Goal: Download file/media

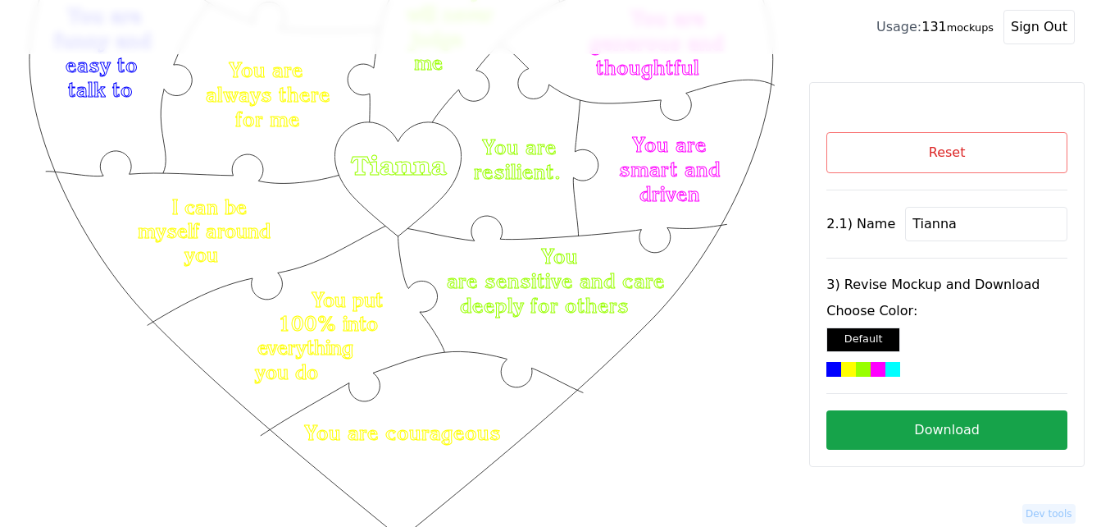
click at [1001, 138] on button "Reset" at bounding box center [947, 152] width 241 height 41
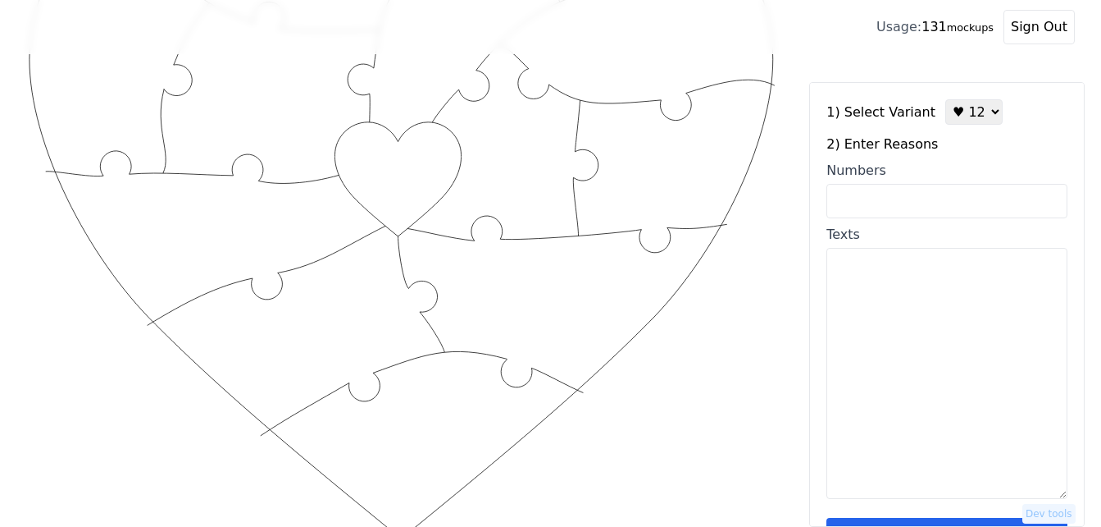
click at [961, 110] on select "♥ 12 ♥ 18 ♥ 28 ♥ 40 ♥ 50 ♥ 60 ♥ 70" at bounding box center [974, 111] width 57 height 25
select select "2"
click at [946, 99] on select "♥ 12 ♥ 18 ♥ 28 ♥ 40 ♥ 50 ♥ 60 ♥ 70" at bounding box center [974, 111] width 57 height 25
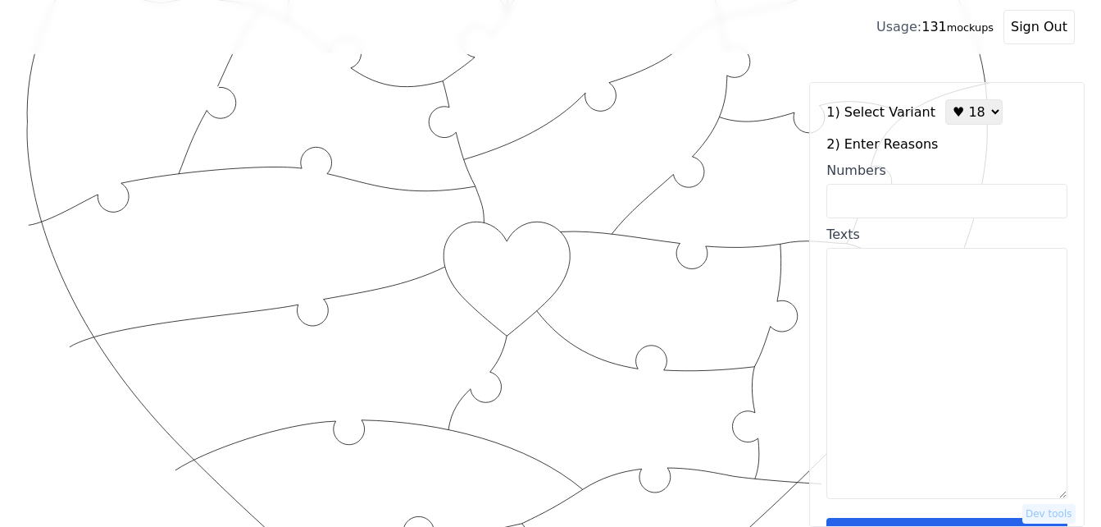
click at [943, 195] on input "Numbers" at bounding box center [947, 201] width 241 height 34
paste input "2,3,5,6,12,16,34,38,46,52,53,57,58,60,71,74,96,100"
type input "2,3,5,6,12,16,34,38,46,52,53,57,58,60,71,74,96,100"
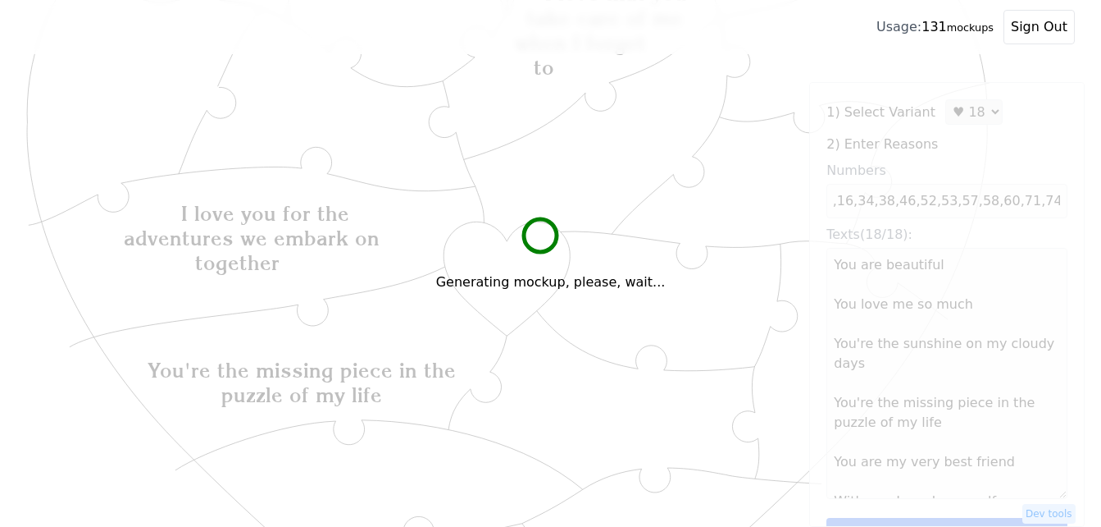
scroll to position [0, 0]
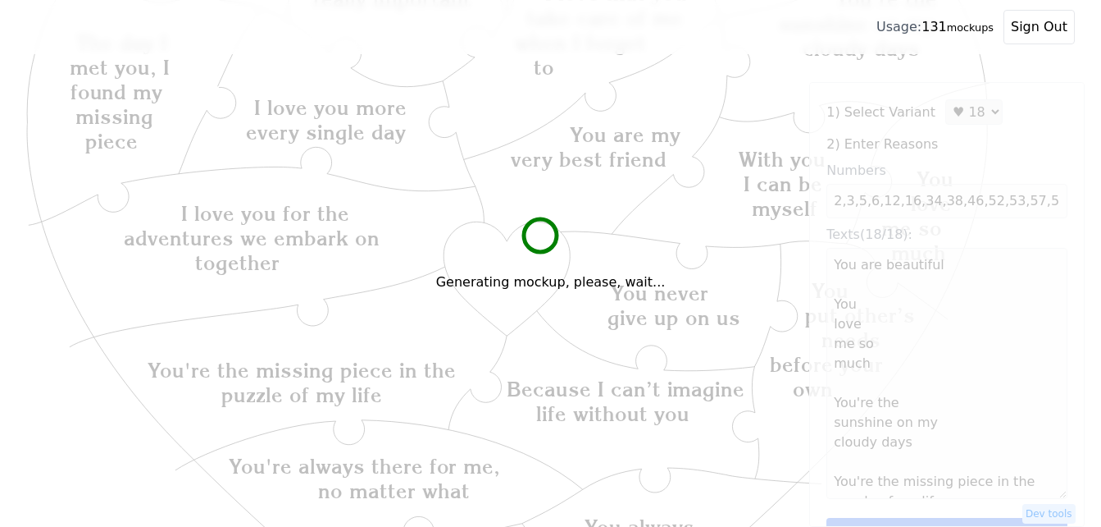
type textarea "You are beautiful You love me so much You're the sunshine on my cloudy days You…"
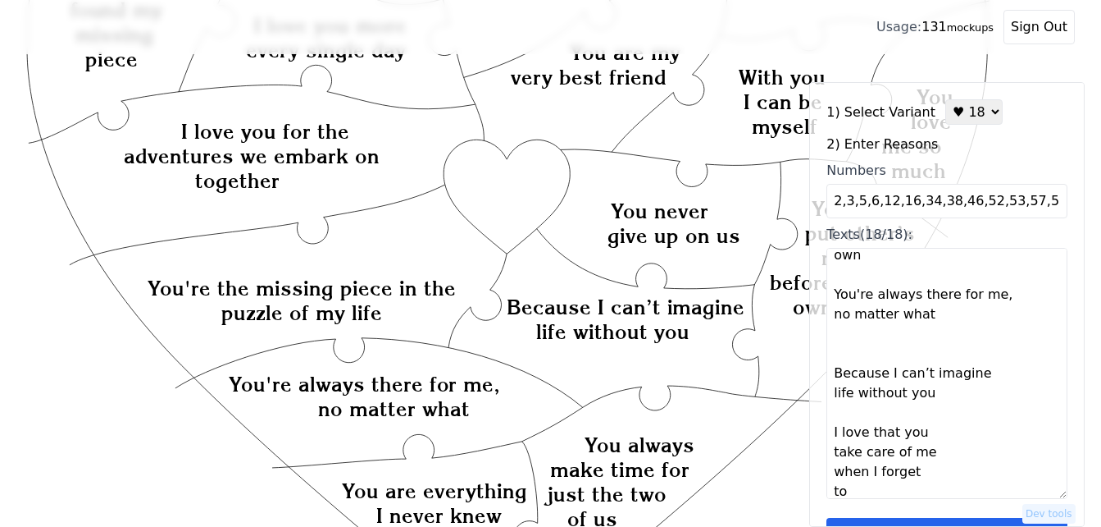
scroll to position [49, 0]
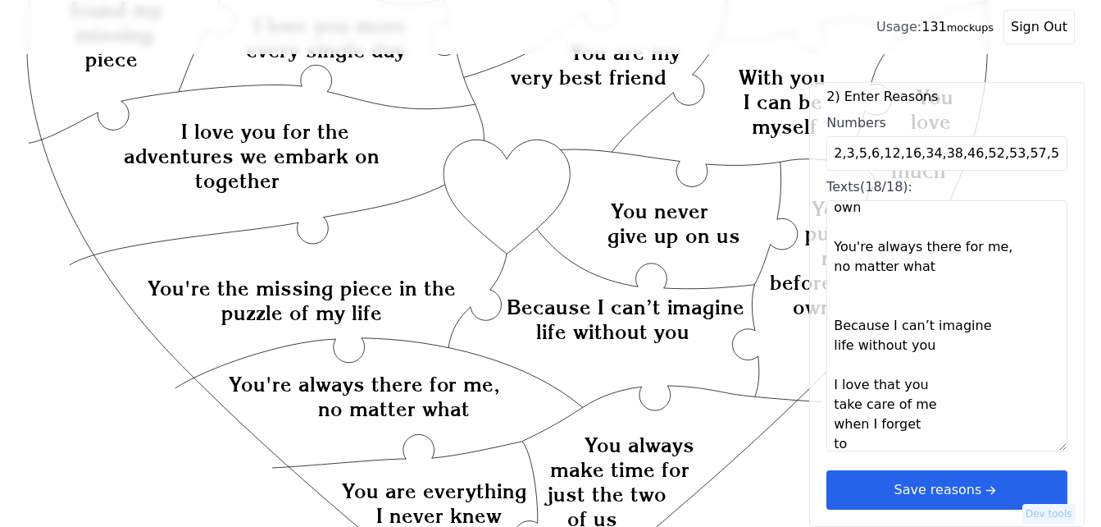
click at [967, 486] on button "Save reasons" at bounding box center [947, 489] width 241 height 39
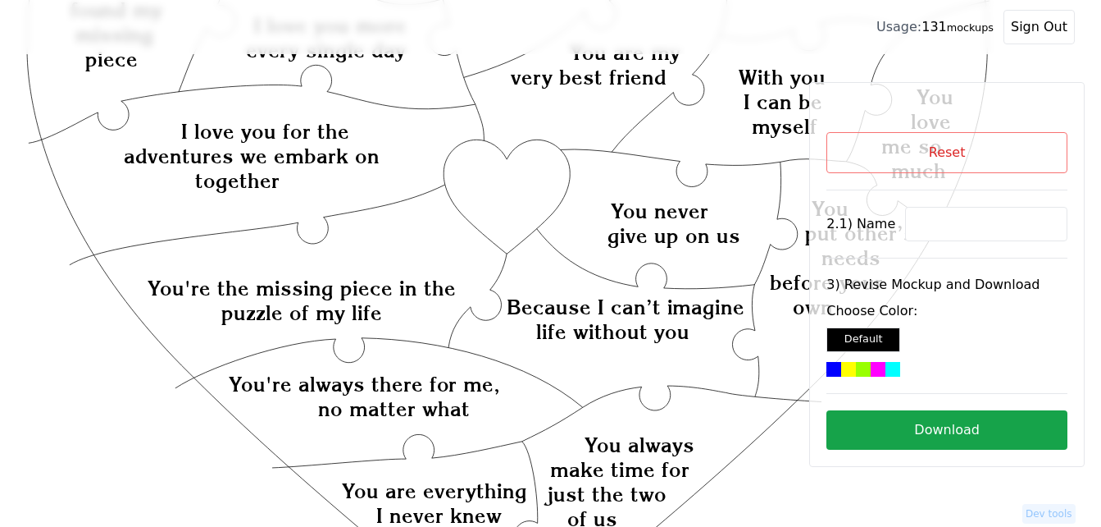
click at [955, 224] on input at bounding box center [986, 224] width 162 height 34
paste input "Dil"
type input "Dil"
click at [525, 189] on icon "Created with Snap Created with Snap Created with Snap I love you for the advent…" at bounding box center [508, 440] width 964 height 1320
click at [886, 368] on div at bounding box center [893, 369] width 15 height 15
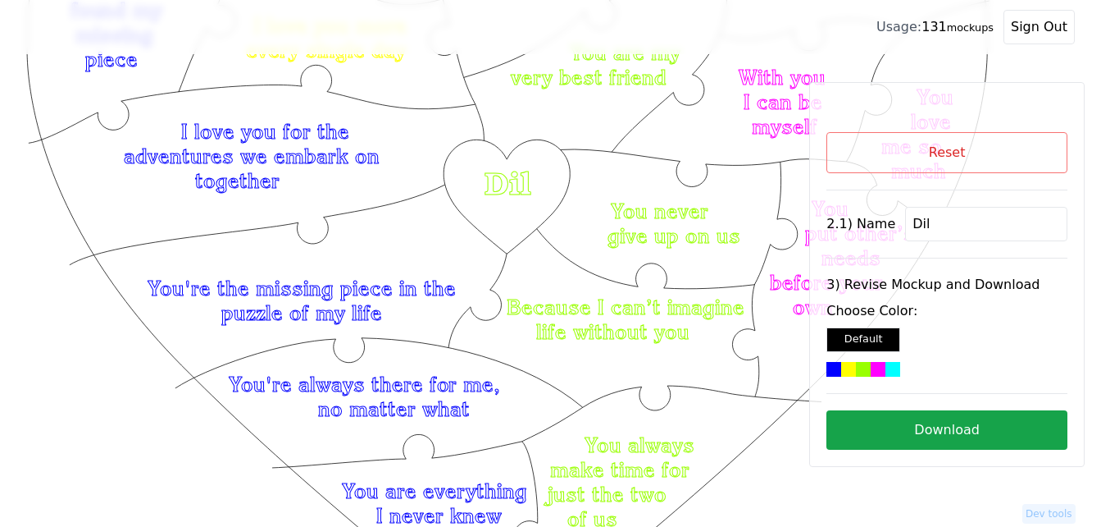
click at [934, 424] on button "Download" at bounding box center [947, 429] width 241 height 39
click at [913, 157] on button "Reset" at bounding box center [947, 152] width 241 height 41
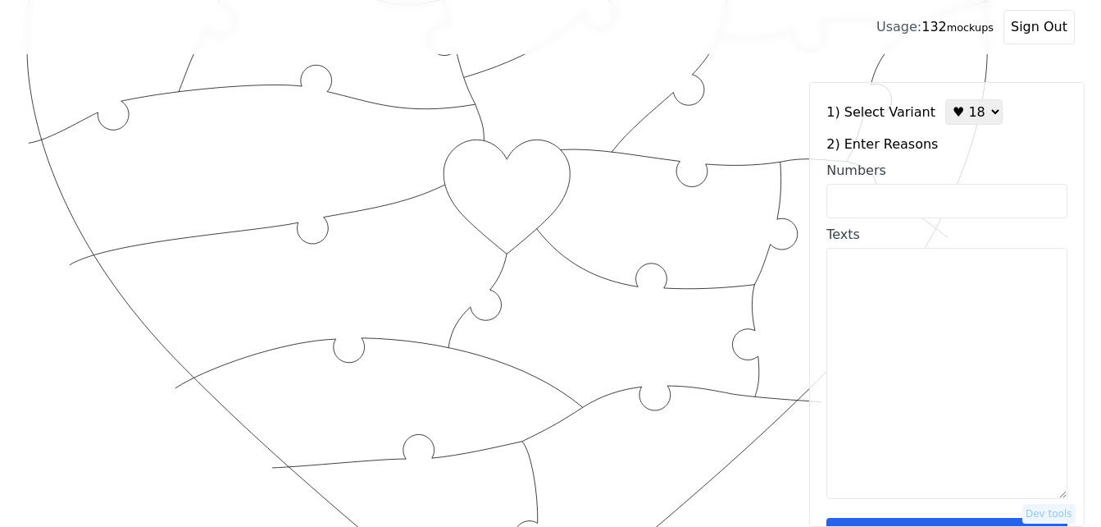
click at [969, 102] on select "♥ 12 ♥ 18 ♥ 28 ♥ 40 ♥ 50 ♥ 60 ♥ 70" at bounding box center [974, 111] width 57 height 25
select select "1"
click at [946, 99] on select "♥ 12 ♥ 18 ♥ 28 ♥ 40 ♥ 50 ♥ 60 ♥ 70" at bounding box center [974, 111] width 57 height 25
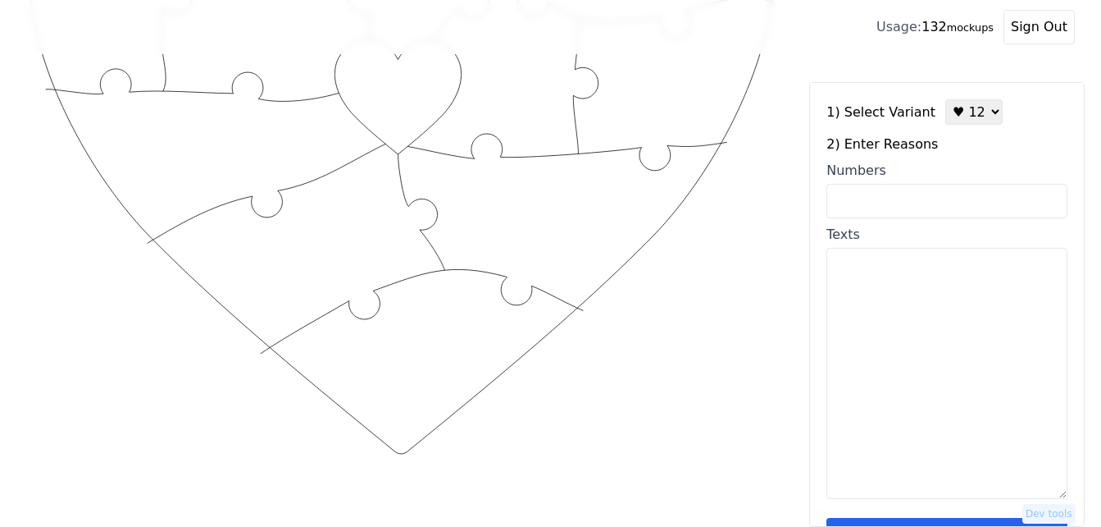
click at [924, 198] on input "Numbers" at bounding box center [947, 201] width 241 height 34
paste input "2,3,5,6,12,16,34,38,46,52,53,"
type input "2,3,5,6,12,16,34,38,46,52,53,"
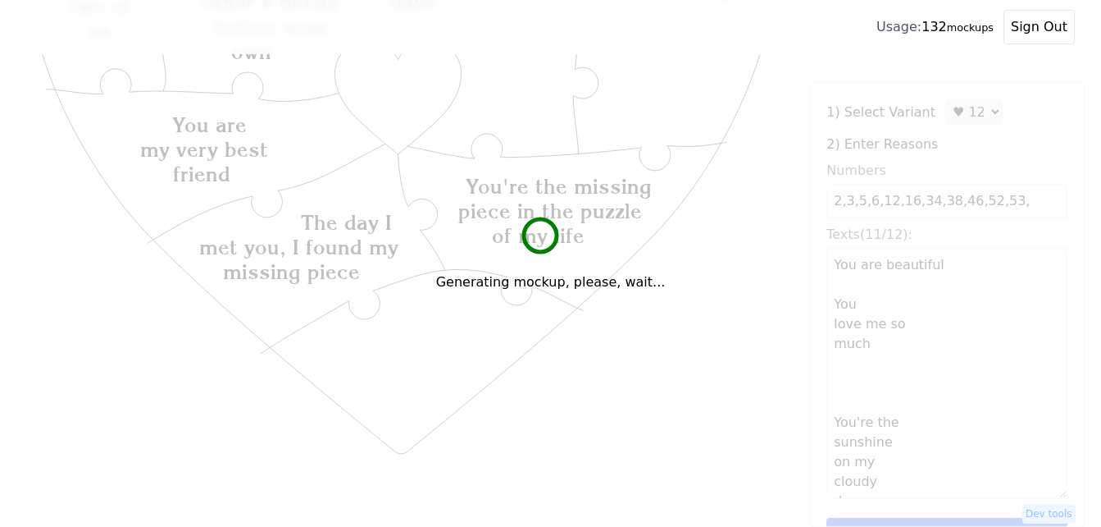
type textarea "You are beautiful You love me so much You're the sunshine on my cloudy days You…"
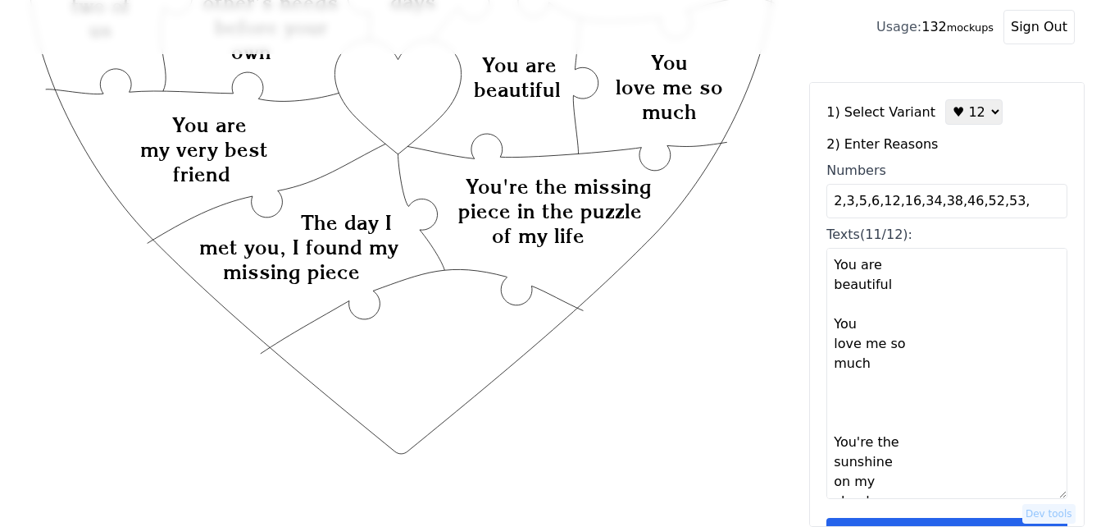
click at [1015, 201] on input "2,3,5,6,12,16,34,38,46,52,53," at bounding box center [947, 201] width 241 height 34
type input "2,3,5,6,12,16,34,38,46,52,53,96"
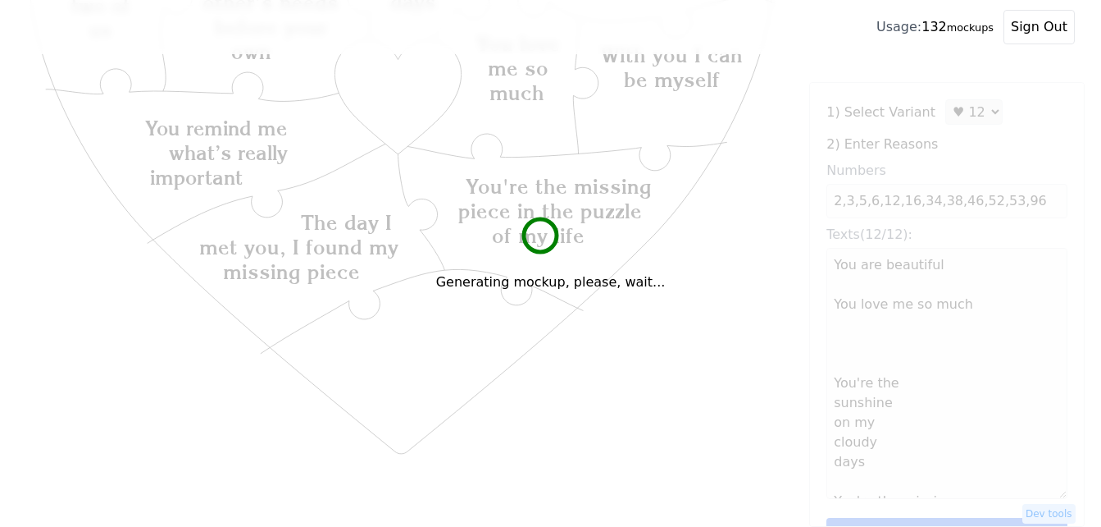
type textarea "You are beautiful You love me so much You're the sunshine on my cloudy days You…"
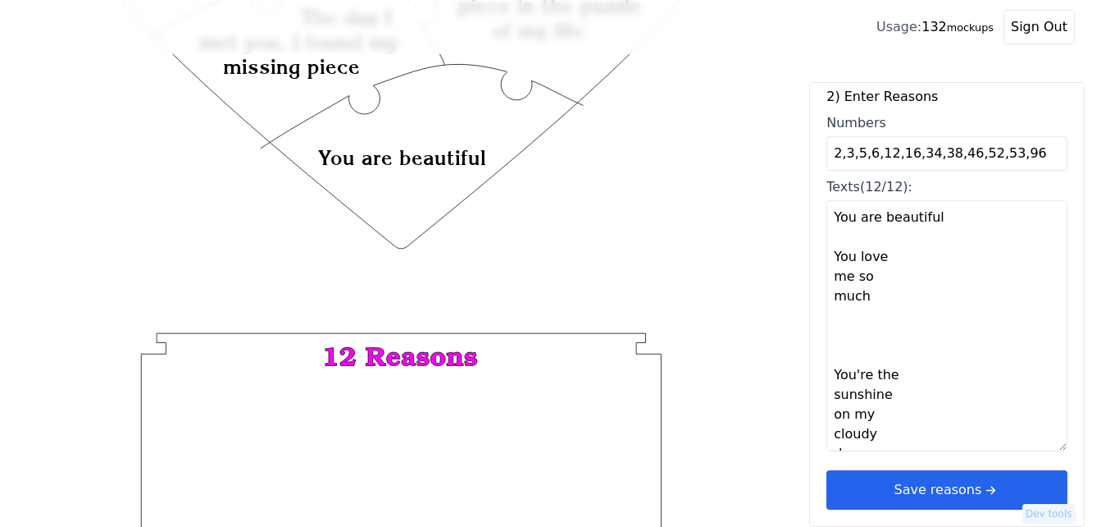
scroll to position [618, 0]
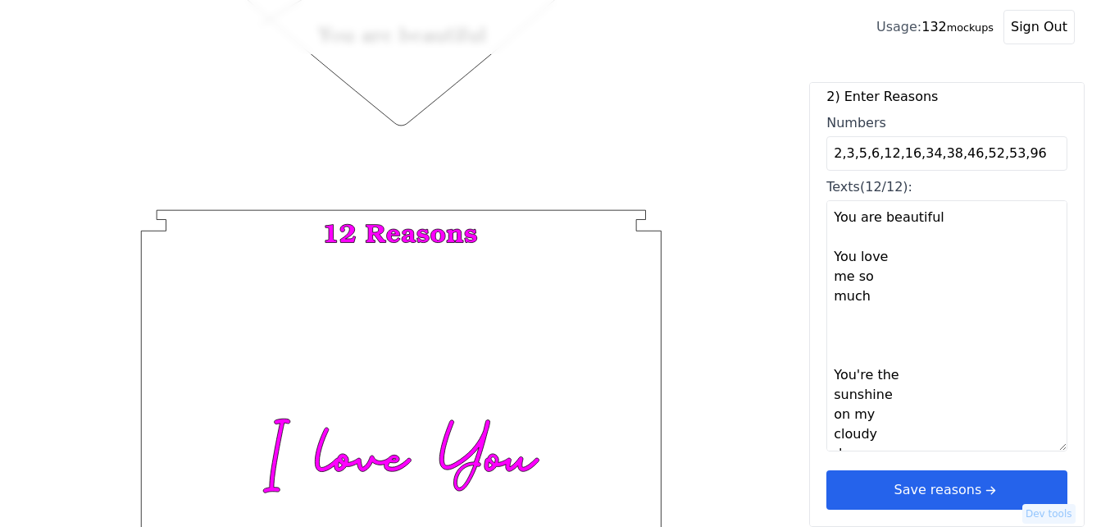
click at [919, 495] on button "Save reasons" at bounding box center [947, 489] width 241 height 39
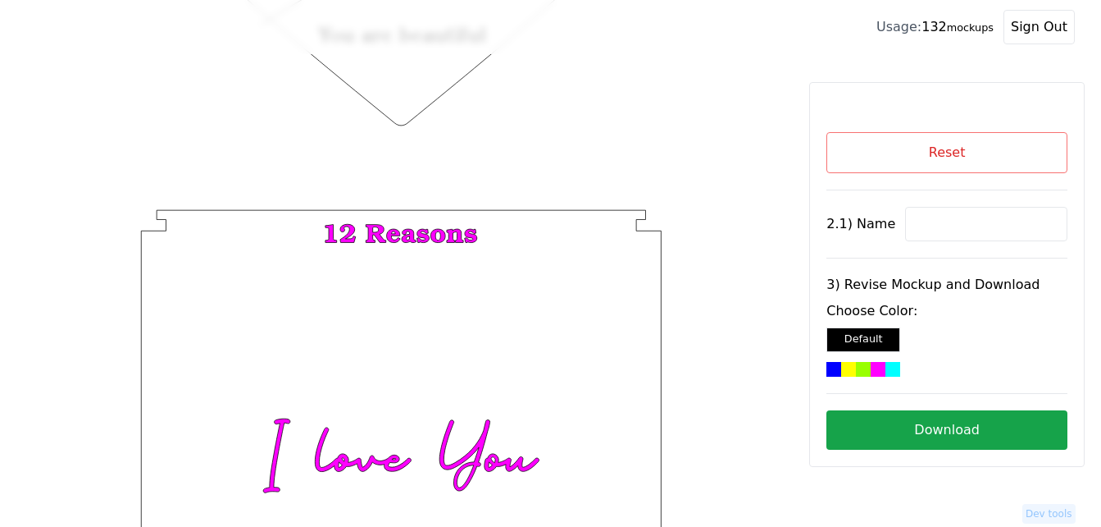
scroll to position [0, 0]
click at [949, 225] on input at bounding box center [986, 224] width 162 height 34
paste input "[PERSON_NAME]"
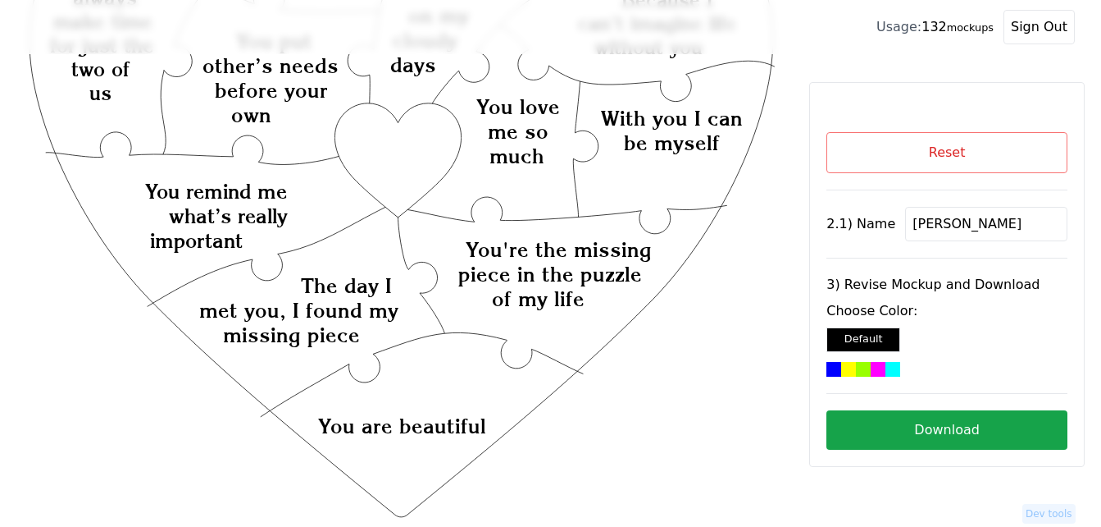
scroll to position [208, 0]
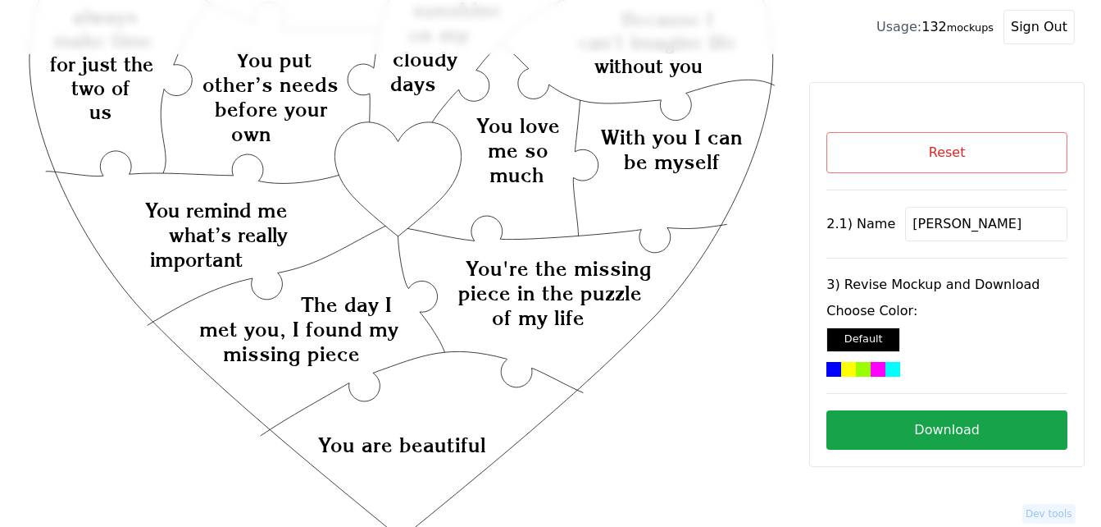
type input "[PERSON_NAME]"
click at [401, 171] on icon "Created with Snap Created with Snap Created with Snap You're the missing piece …" at bounding box center [401, 409] width 750 height 1094
click at [871, 367] on div at bounding box center [878, 369] width 15 height 15
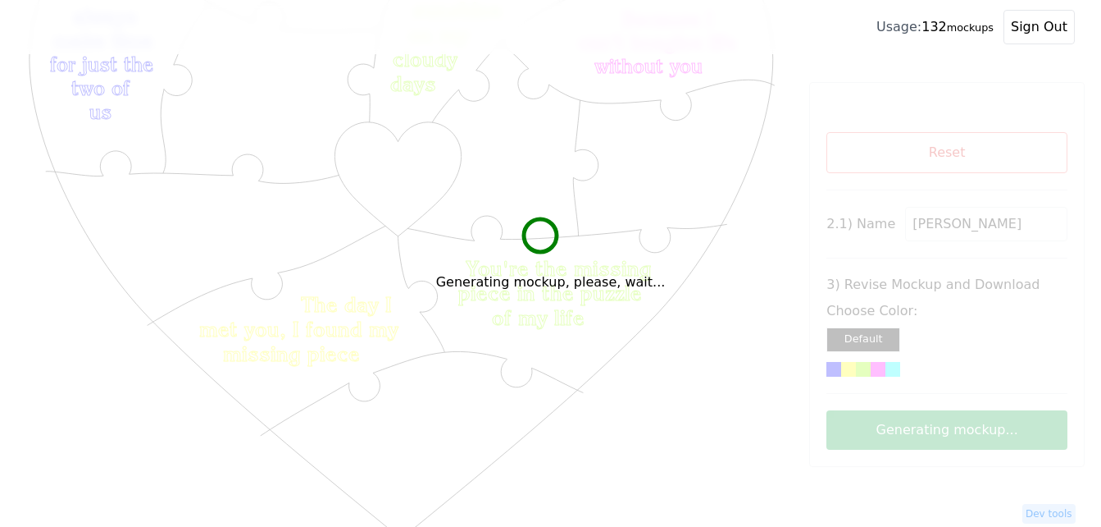
scroll to position [290, 0]
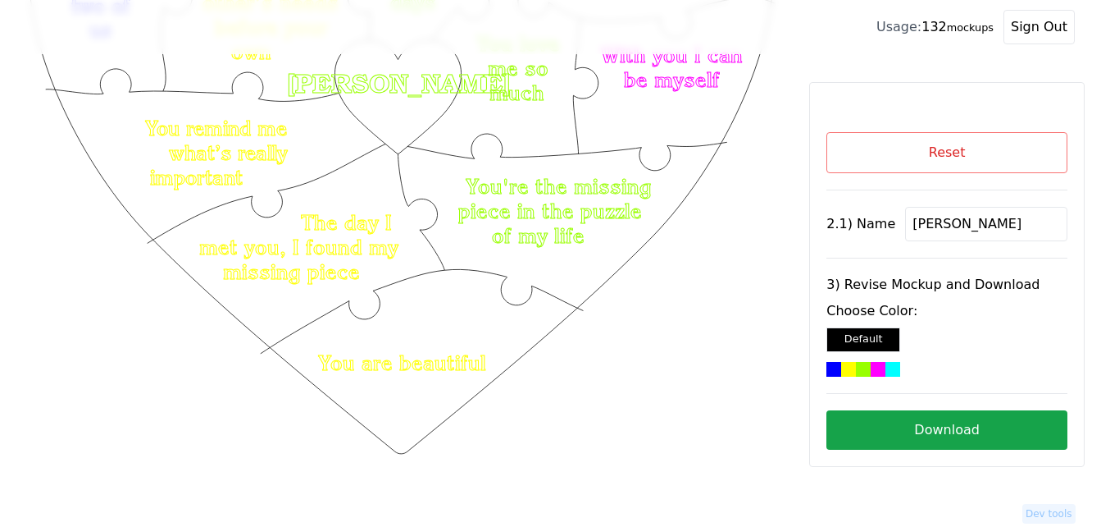
click at [955, 427] on button "Download" at bounding box center [947, 429] width 241 height 39
click at [907, 155] on button "Reset" at bounding box center [947, 152] width 241 height 41
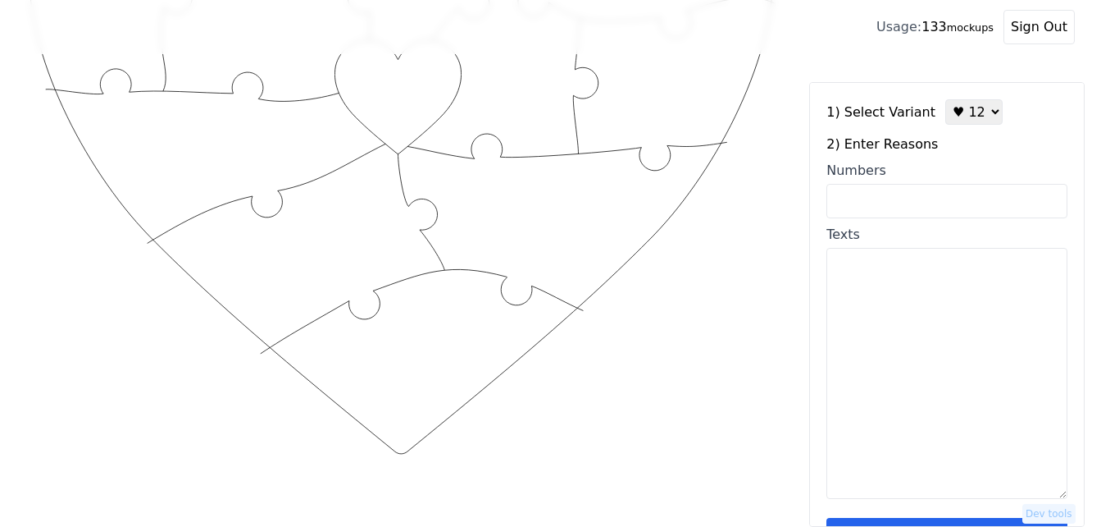
click at [950, 113] on select "♥ 12 ♥ 18 ♥ 28 ♥ 40 ♥ 50 ♥ 60 ♥ 70" at bounding box center [974, 111] width 57 height 25
select select "2"
click at [946, 99] on select "♥ 12 ♥ 18 ♥ 28 ♥ 40 ♥ 50 ♥ 60 ♥ 70" at bounding box center [974, 111] width 57 height 25
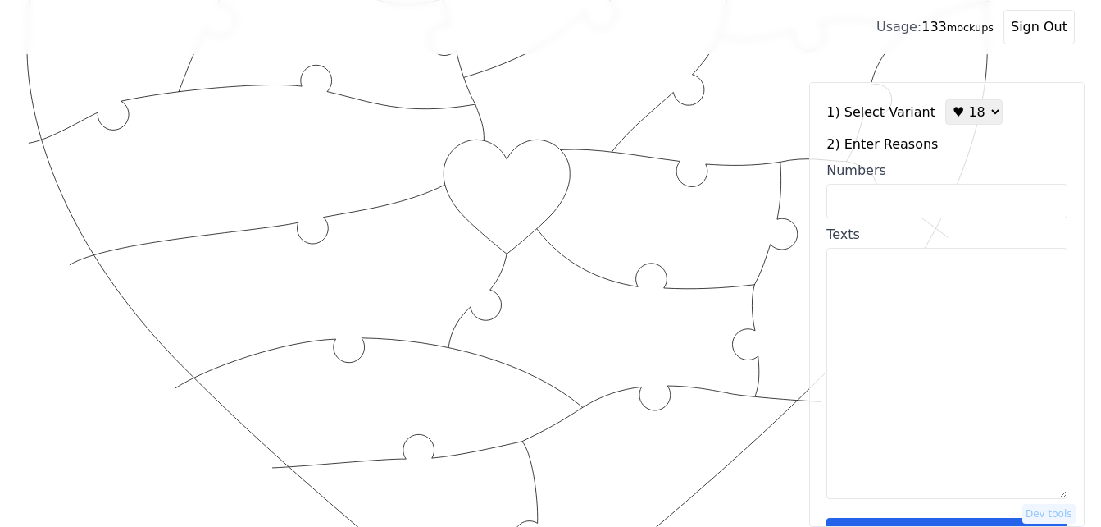
click at [905, 213] on input "Numbers" at bounding box center [947, 201] width 241 height 34
paste input "2, 9, 21, 34, 36, 49, 52, 58, 65, 73, 77, 82, 92, 97, 100"
type input "2, 9, 21, 34, 36, 49, 52, 58, 65, 73, 77, 82, 92, 97, 100"
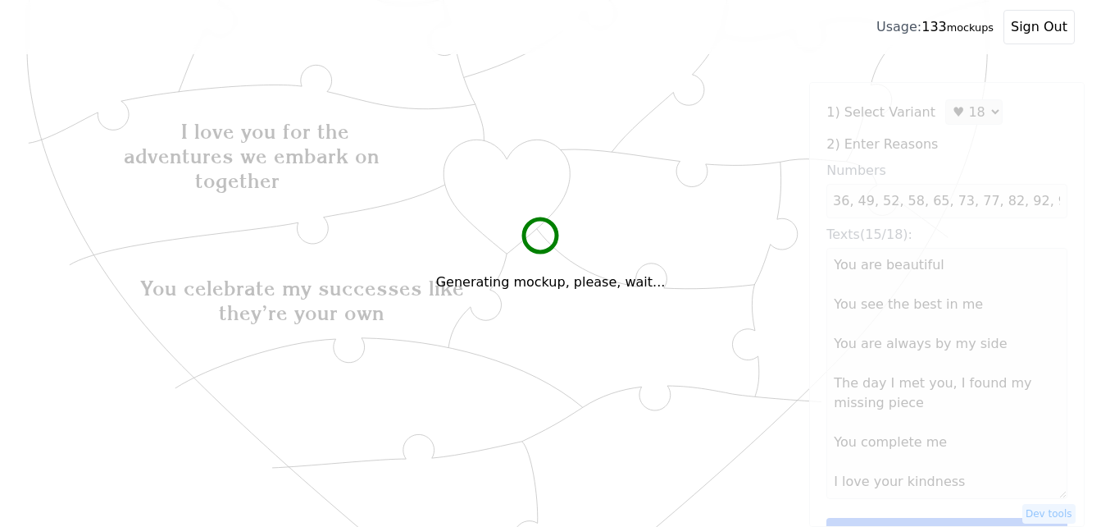
scroll to position [0, 0]
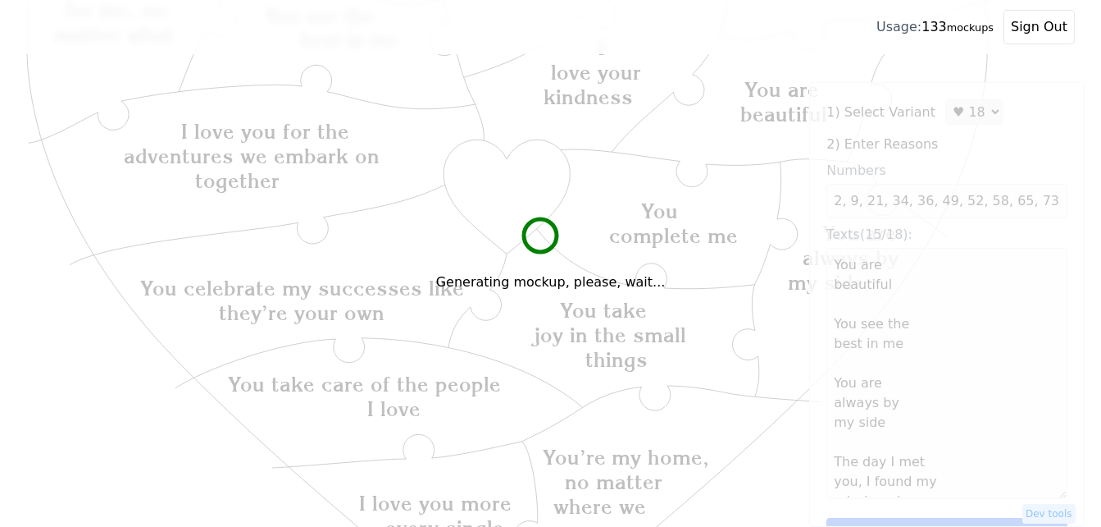
type textarea "You are beautiful You see the best in me You are always by my side The day I me…"
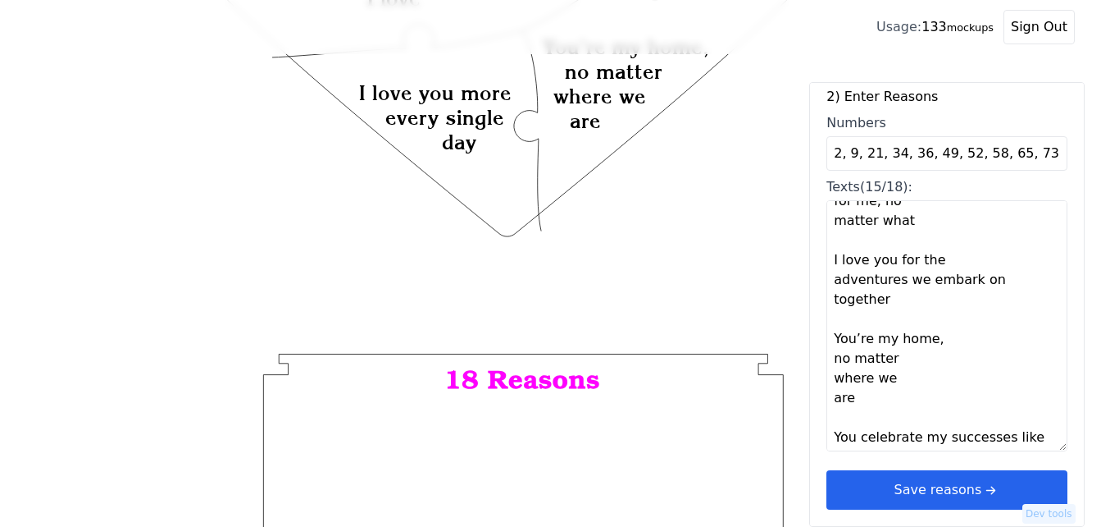
scroll to position [738, 0]
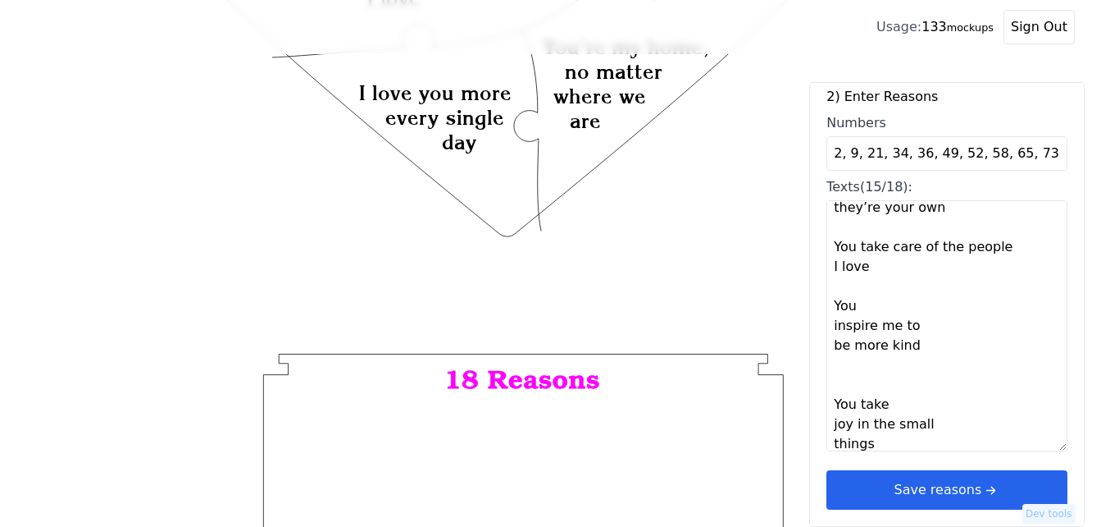
click at [969, 488] on button "Save reasons" at bounding box center [947, 489] width 241 height 39
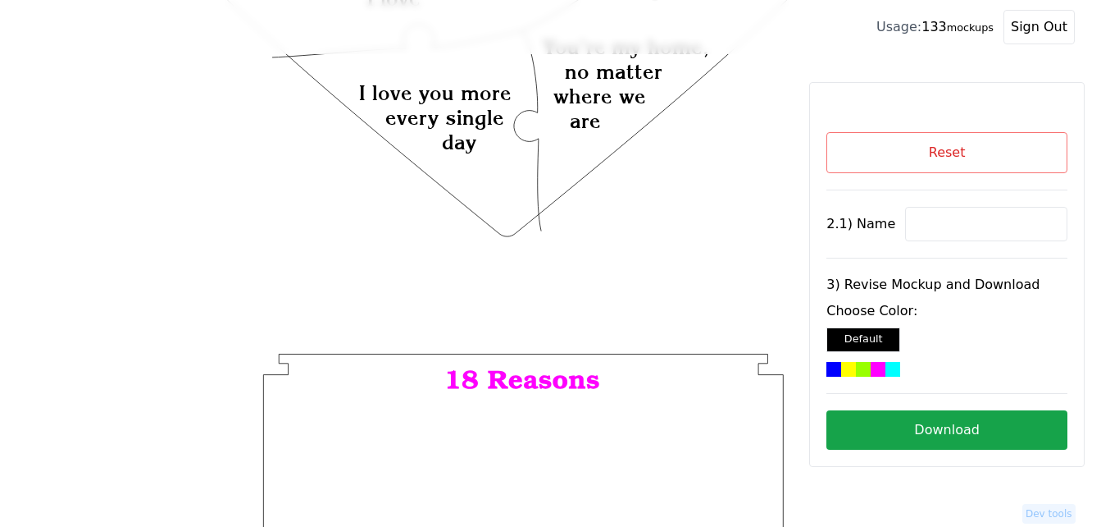
scroll to position [0, 0]
click at [946, 150] on button "Reset" at bounding box center [947, 152] width 241 height 41
select select "2"
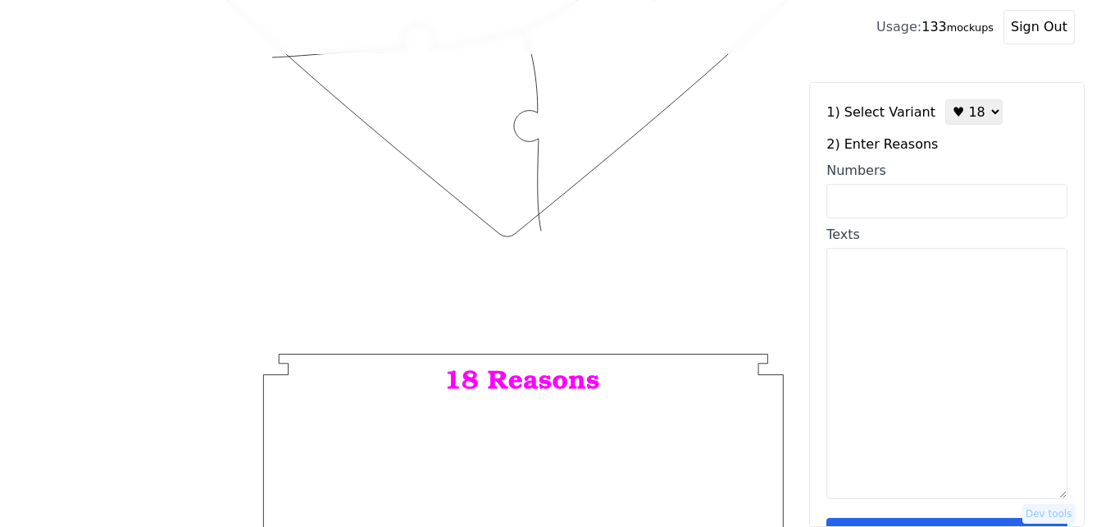
click at [933, 200] on input "Numbers" at bounding box center [947, 201] width 241 height 34
paste input "2, 9, 21, 34, 36, 49, 52, 58, 65, 73, 77, 82, 92, 97, 100,"
type input "2, 9, 21, 34, 36, 49, 52, 58, 65, 73, 77, 82, 92, 97, 100,"
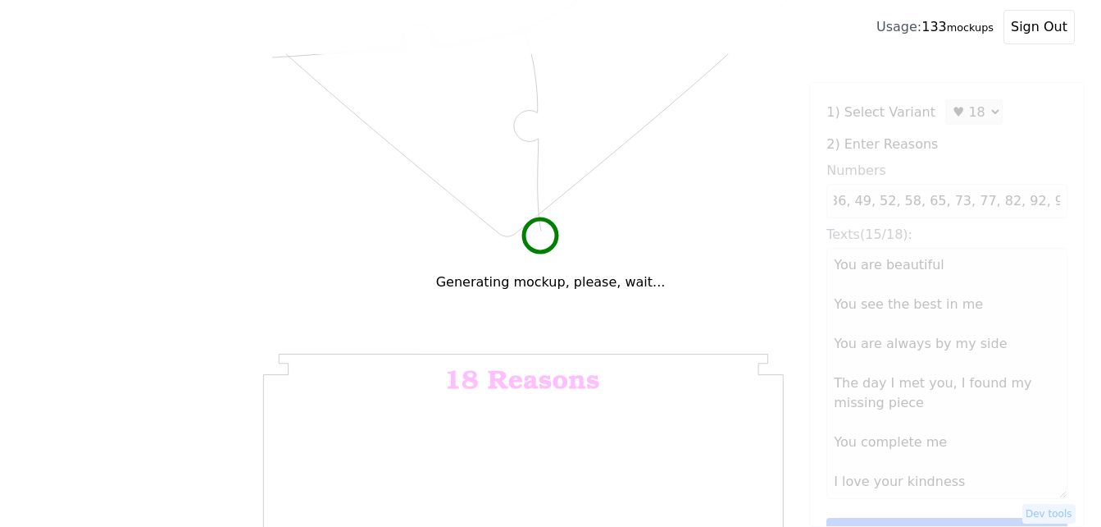
scroll to position [0, 0]
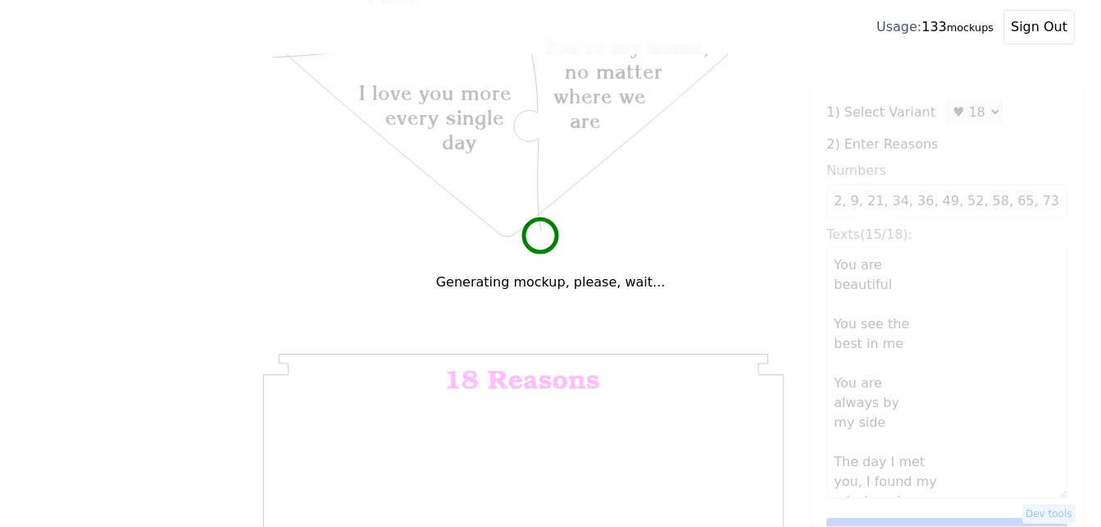
type textarea "You are beautiful You see the best in me You are always by my side The day I me…"
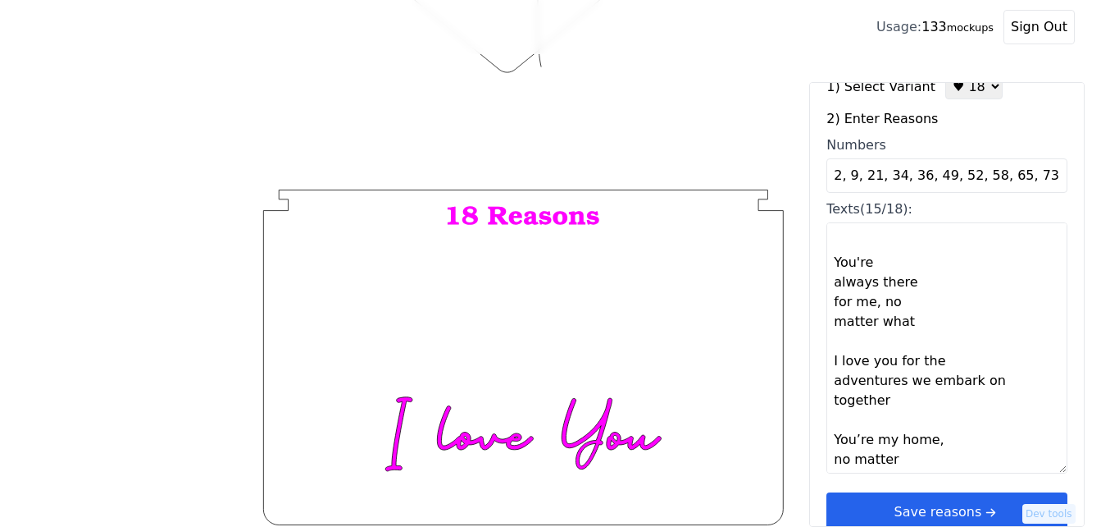
scroll to position [49, 0]
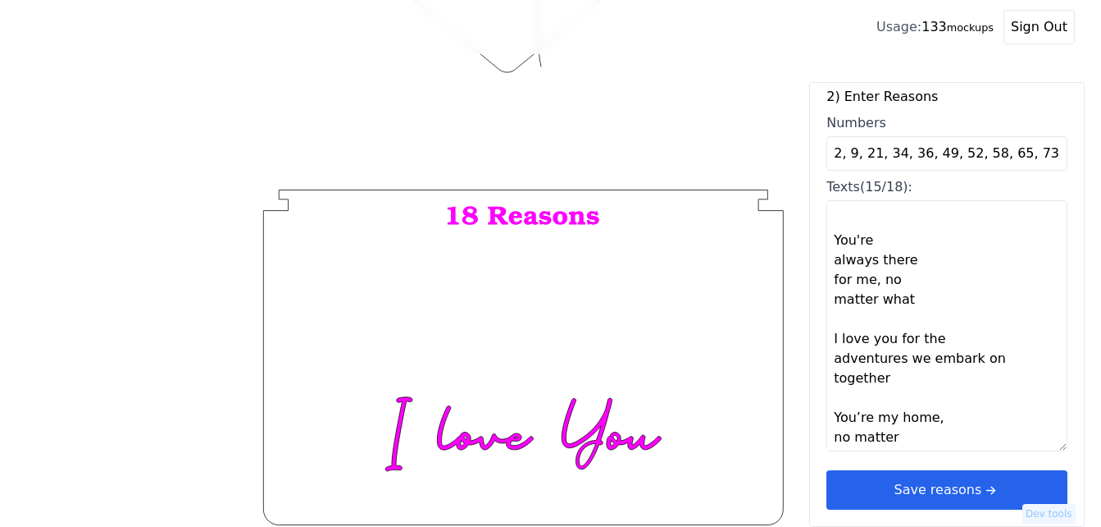
click at [928, 481] on button "Save reasons" at bounding box center [947, 489] width 241 height 39
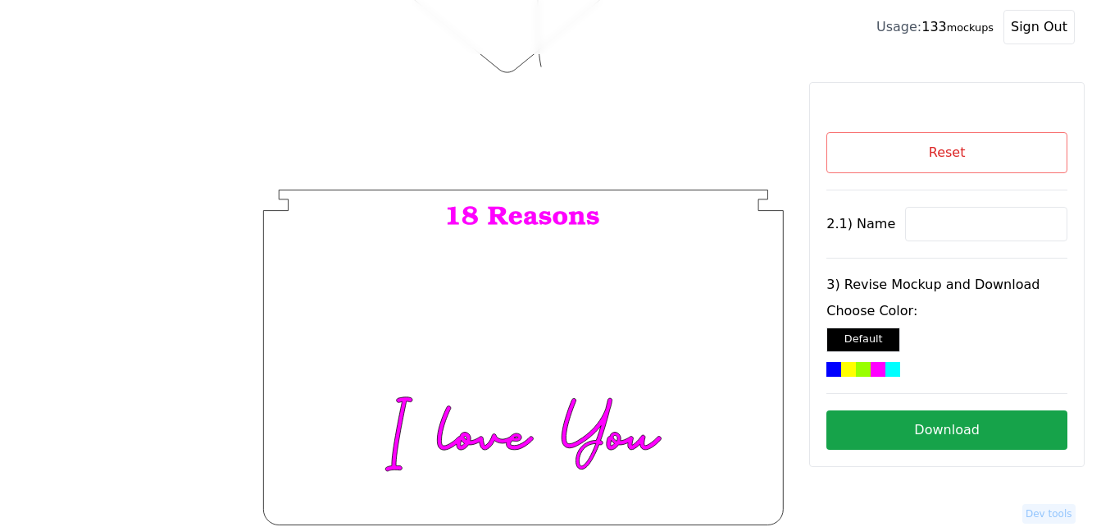
scroll to position [0, 0]
click at [932, 154] on button "Reset" at bounding box center [947, 152] width 241 height 41
select select "2"
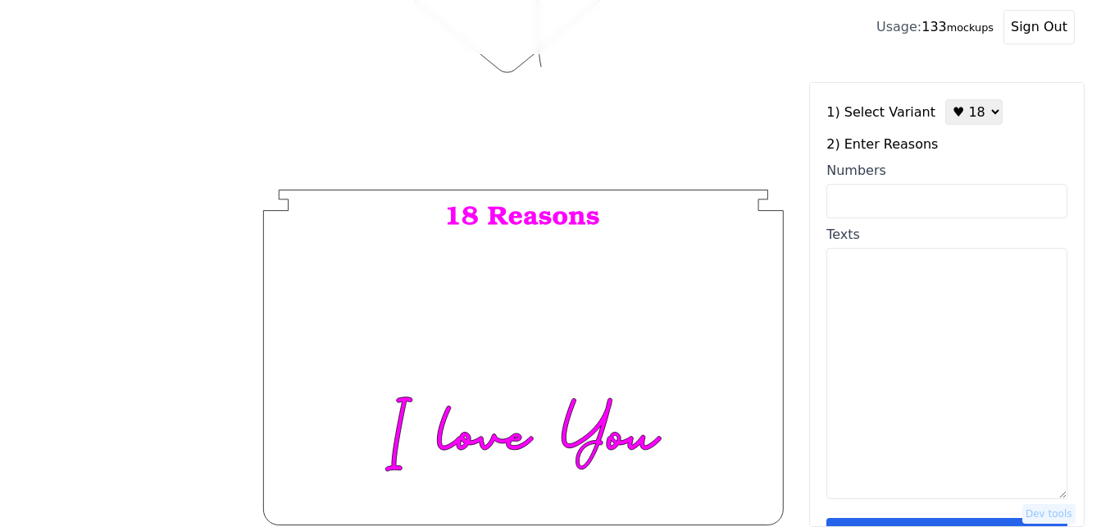
click at [916, 200] on input "Numbers" at bounding box center [947, 201] width 241 height 34
paste input "+ 2, 9, 21, 34, 36, 49, 52, 58, 65, 73, 77, 82, 92, 97, 100,"
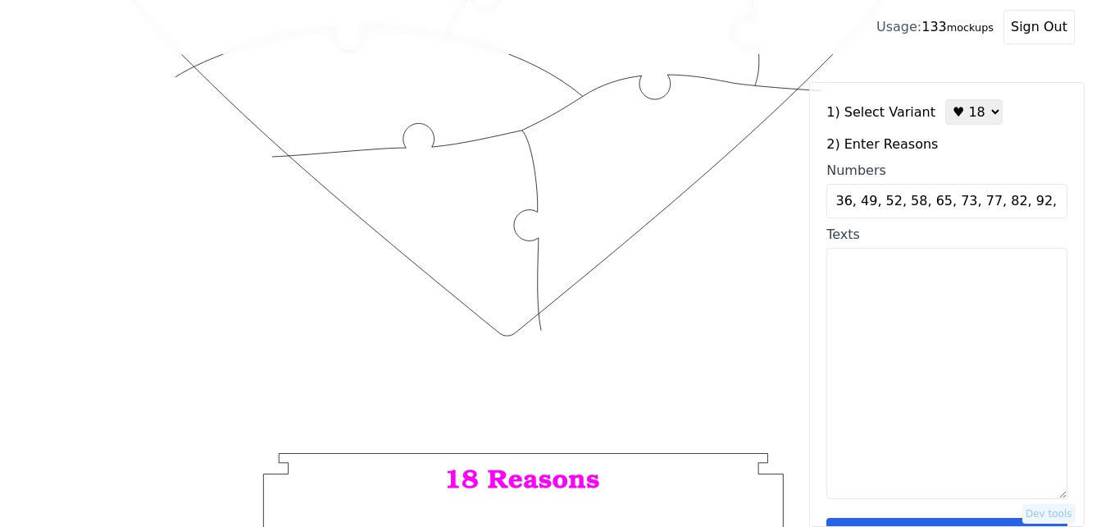
scroll to position [536, 0]
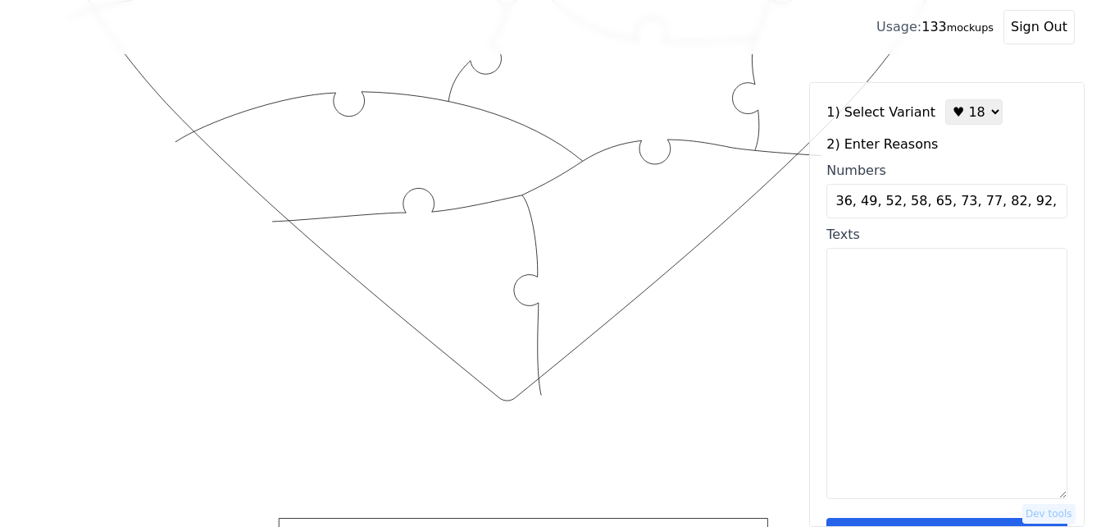
type input "+ 2, 9, 21, 34, 36, 49, 52, 58, 65, 73, 77, 82, 92, 97, 100,"
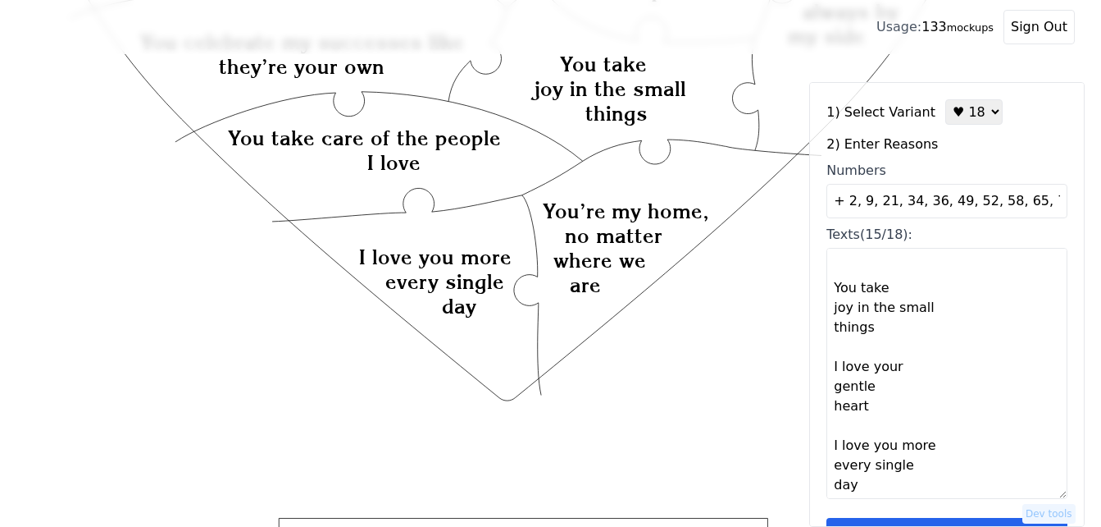
scroll to position [965, 0]
click at [841, 464] on textarea "You are beautiful You see the best in me You are always by my side The day I me…" at bounding box center [947, 373] width 241 height 251
paste textarea "your dream big, you are my cuddle monster, you are my cutie pie."
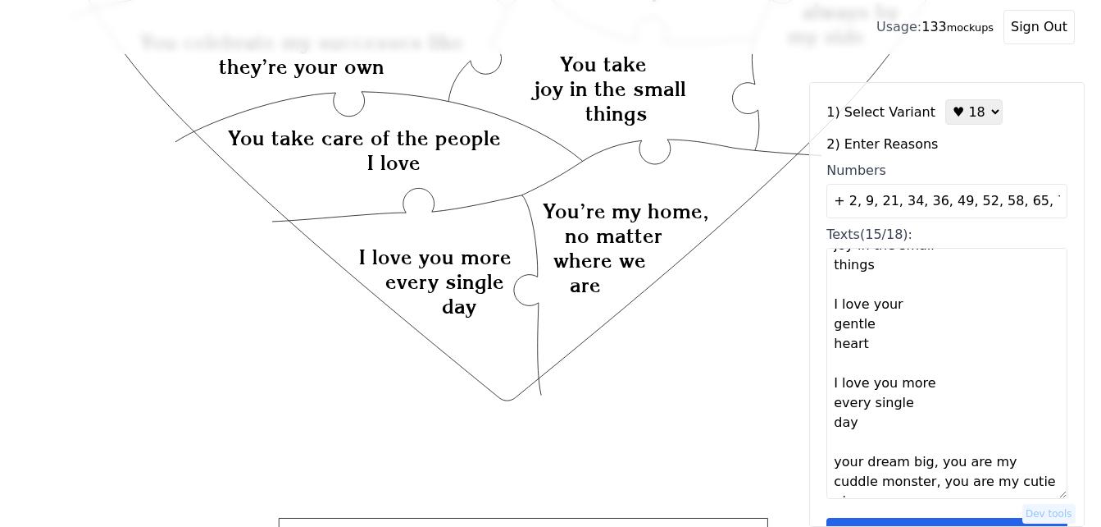
scroll to position [976, 0]
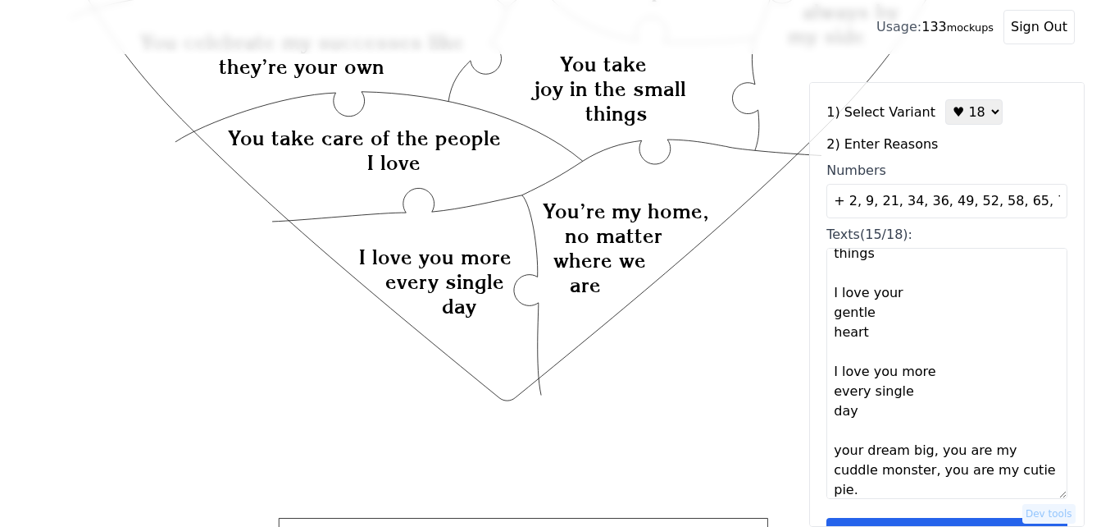
click at [929, 452] on textarea "You are beautiful You see the best in me You are always by my side The day I me…" at bounding box center [947, 373] width 241 height 251
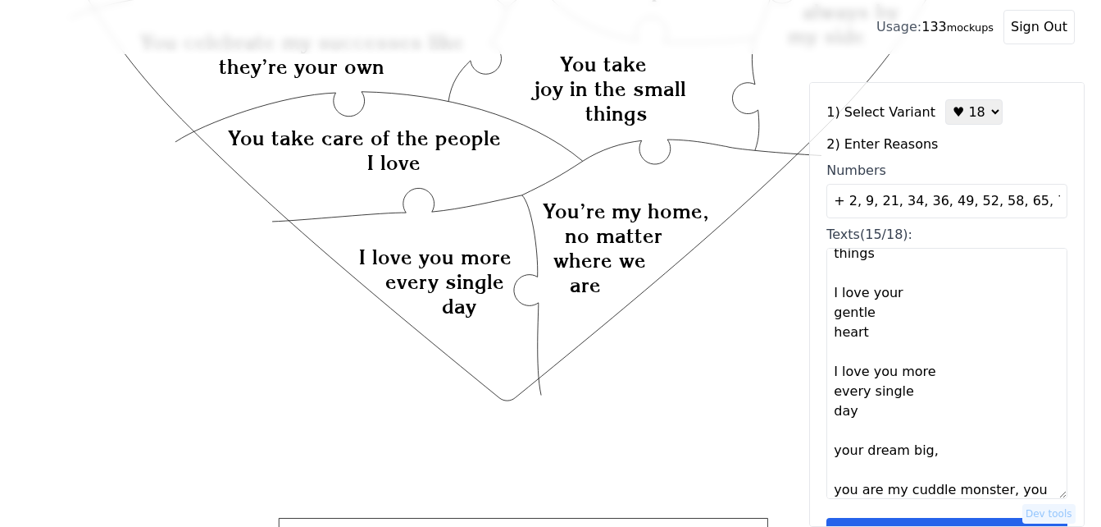
click at [931, 449] on textarea "You are beautiful You see the best in me You are always by my side The day I me…" at bounding box center [947, 373] width 241 height 251
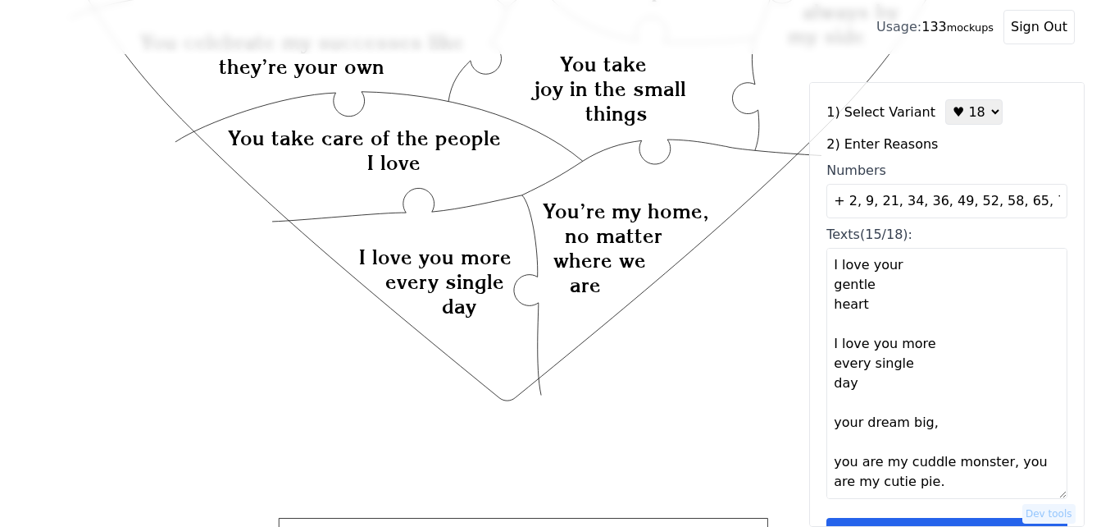
click at [1010, 417] on textarea "You are beautiful You see the best in me You are always by my side The day I me…" at bounding box center [947, 373] width 241 height 251
click at [999, 445] on textarea "You are beautiful You see the best in me You are always by my side The day I me…" at bounding box center [947, 373] width 241 height 251
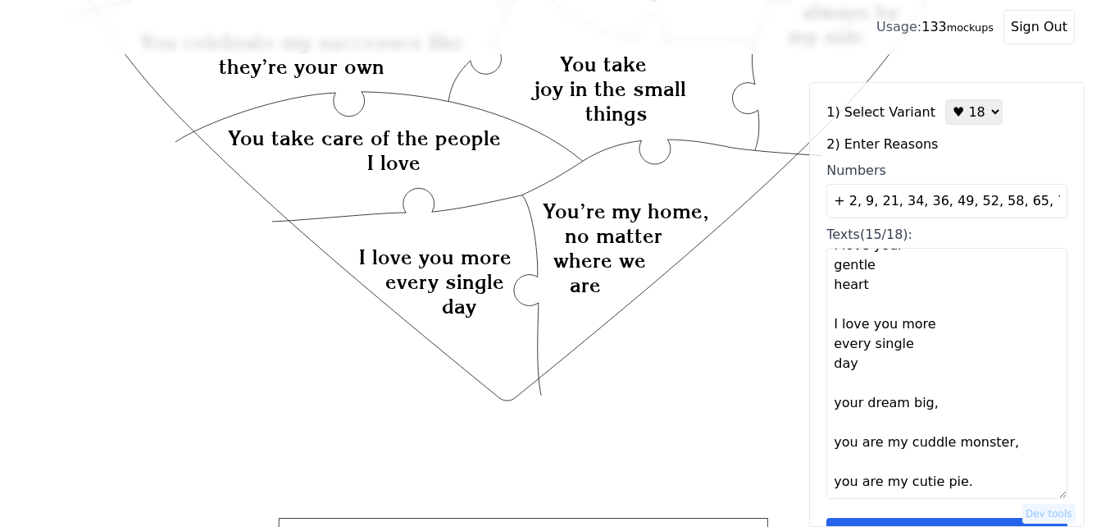
type textarea "You are beautiful You see the best in me You are always by my side The day I me…"
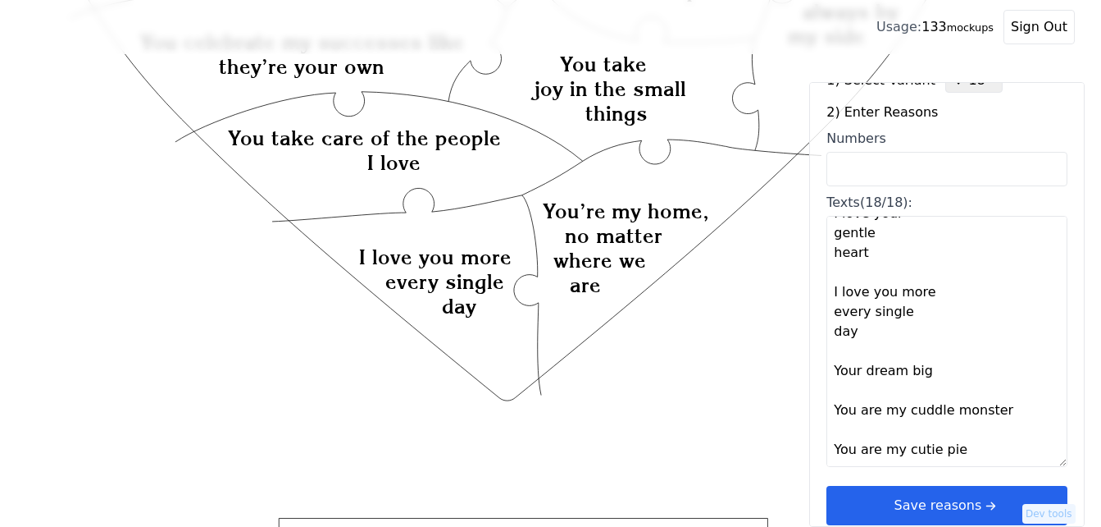
scroll to position [49, 0]
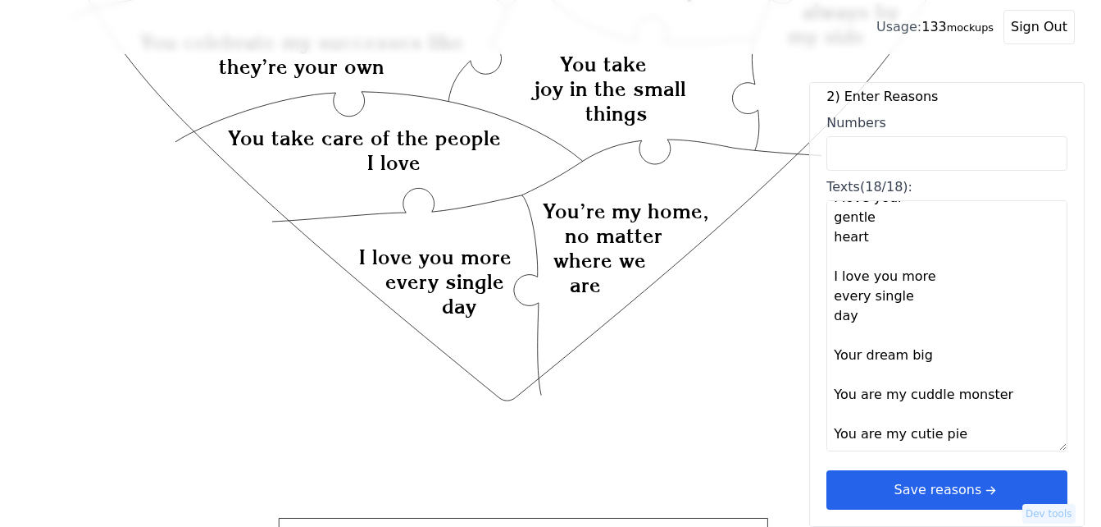
click at [1005, 488] on button "Save reasons" at bounding box center [947, 489] width 241 height 39
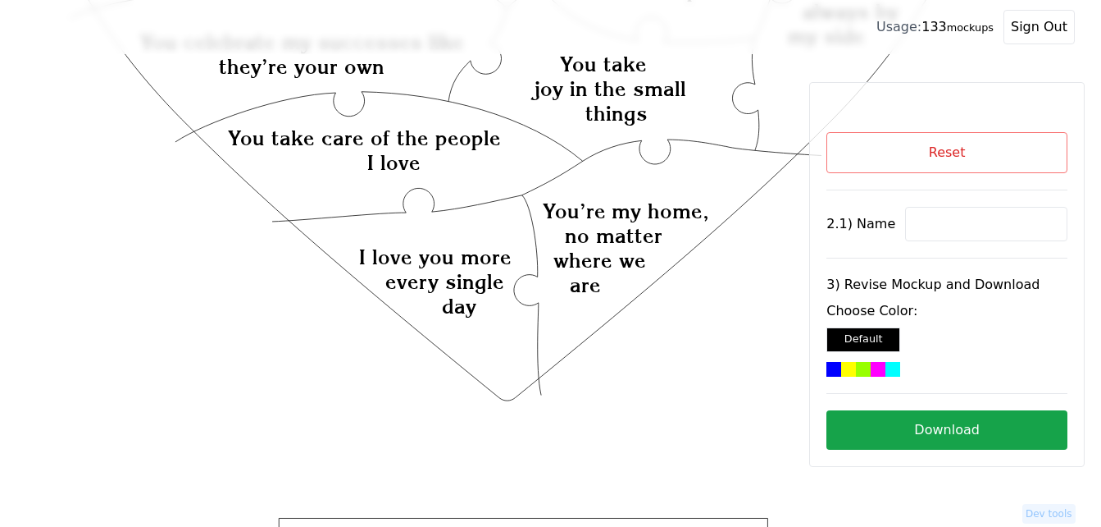
scroll to position [0, 0]
click at [933, 227] on input at bounding box center [986, 224] width 162 height 34
paste input "Denbushey"
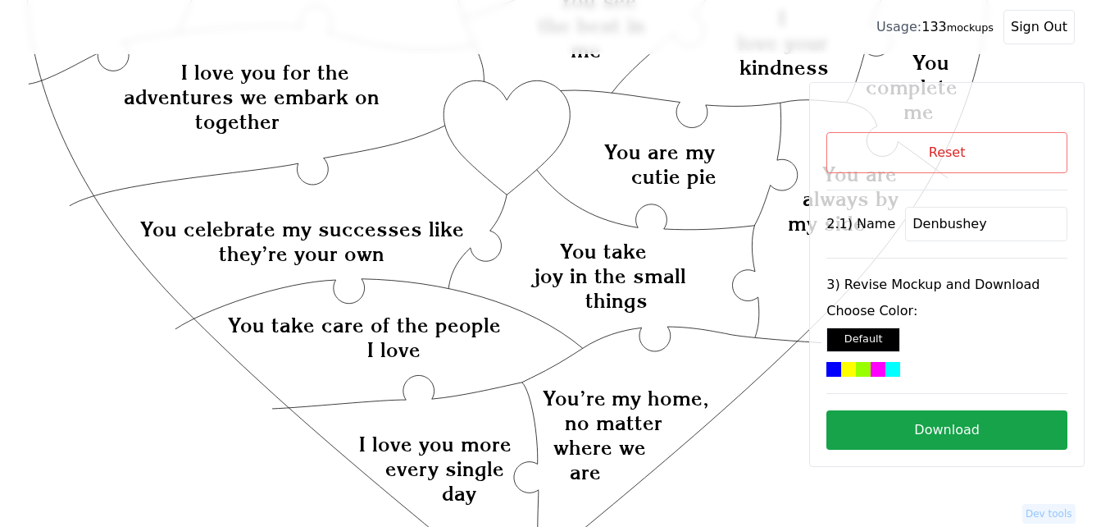
scroll to position [208, 0]
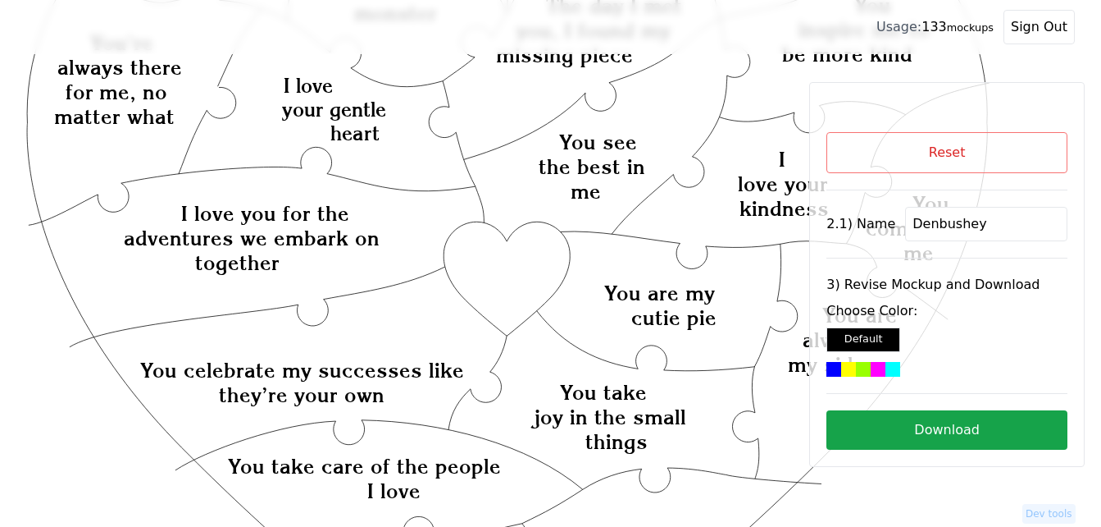
type input "Denbushey"
click at [490, 271] on icon "Created with Snap Created with Snap Created with Snap I love you for the advent…" at bounding box center [508, 522] width 964 height 1320
click at [886, 368] on div at bounding box center [893, 369] width 15 height 15
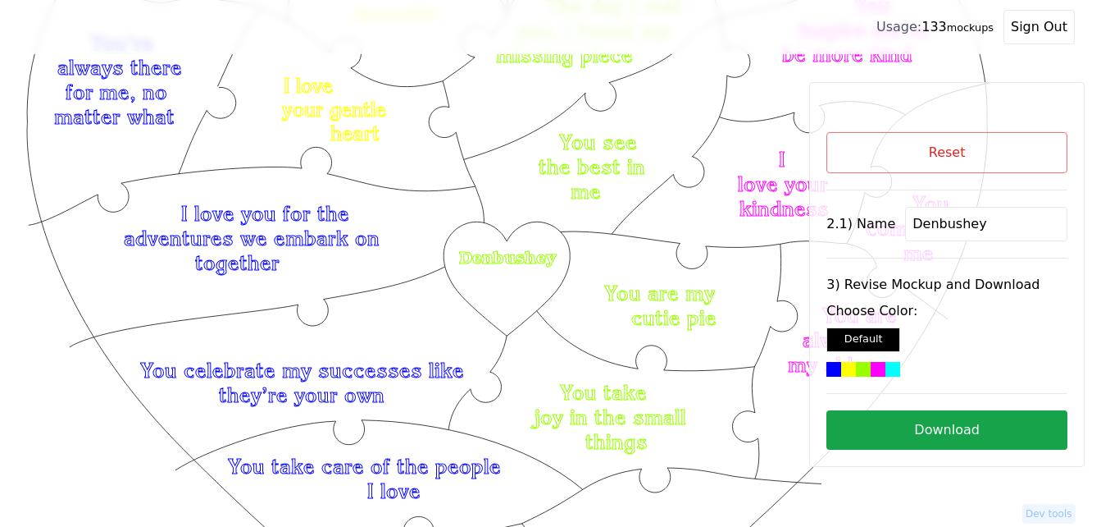
click at [972, 432] on button "Download" at bounding box center [947, 429] width 241 height 39
click at [1004, 152] on button "Reset" at bounding box center [947, 152] width 241 height 41
select select "2"
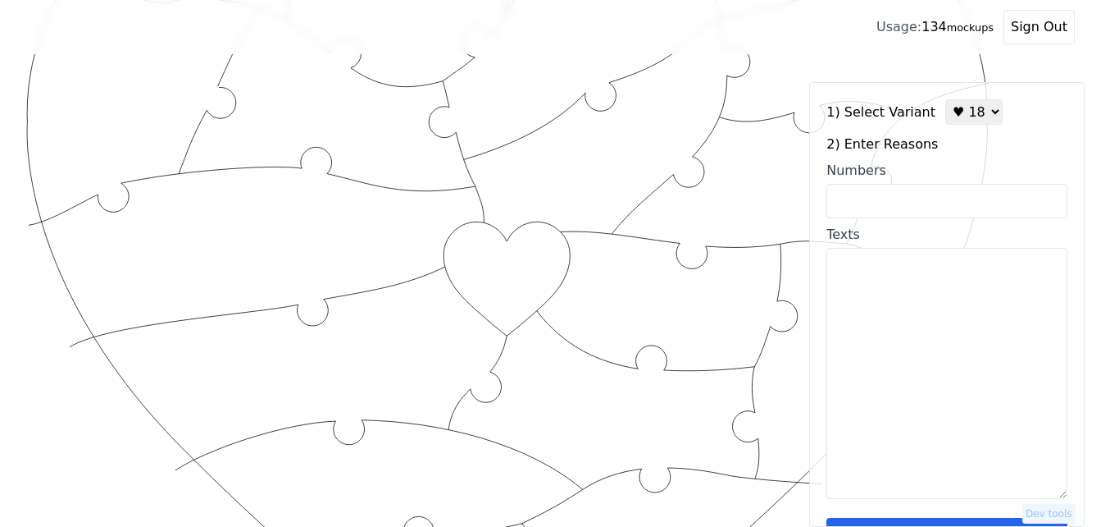
click at [943, 204] on input "Numbers" at bounding box center [947, 201] width 241 height 34
paste input "1, 4, 13, 26, 34, 36, 37, 41, 61, 63, 76, 79, 84, 86, 92, 93, 59, 100"
type input "1, 4, 13, 26, 34, 36, 37, 41, 61, 63, 76, 79, 84, 86, 92, 93, 59, 100"
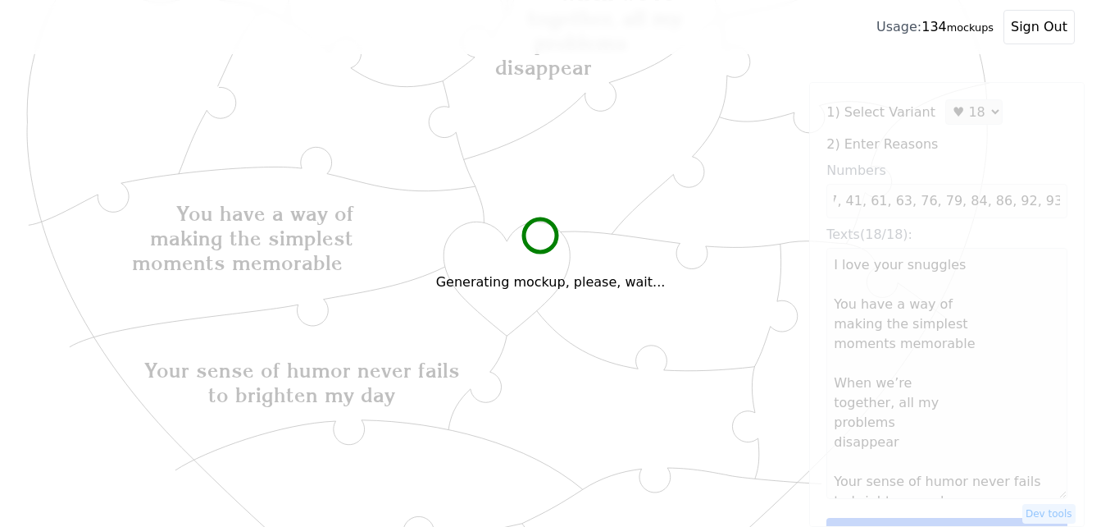
scroll to position [0, 0]
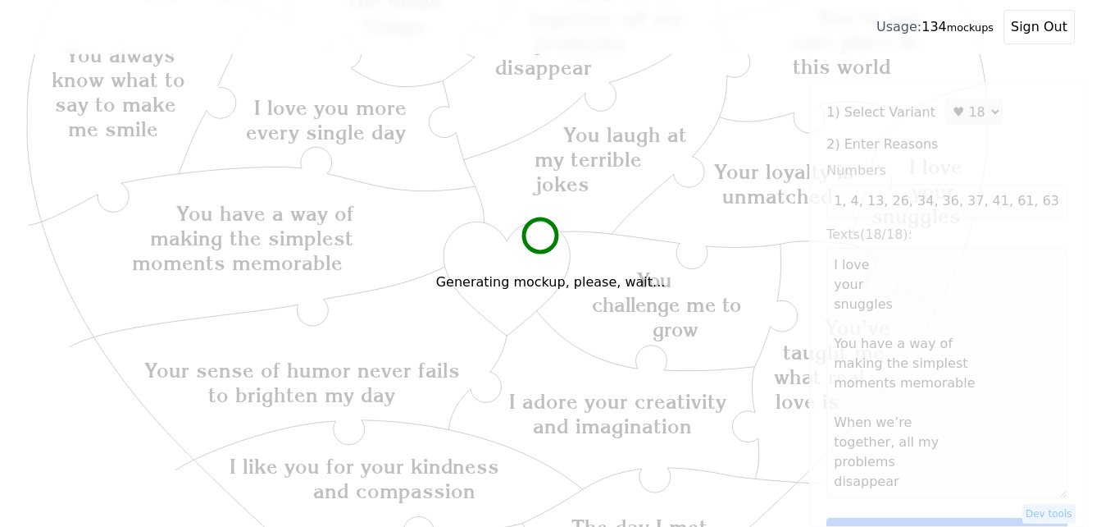
type textarea "I love your snuggles You have a way of making the simplest moments memorable Wh…"
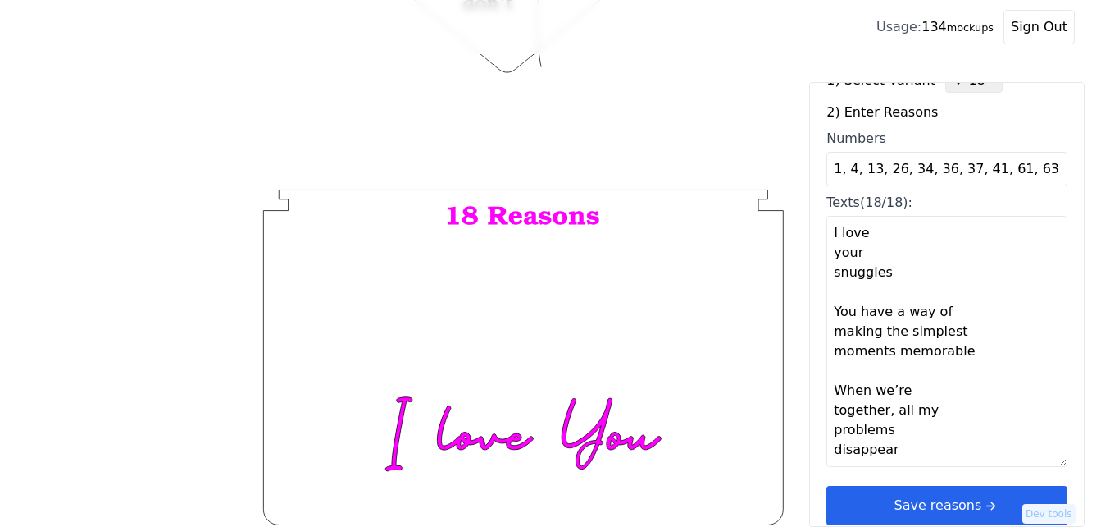
scroll to position [49, 0]
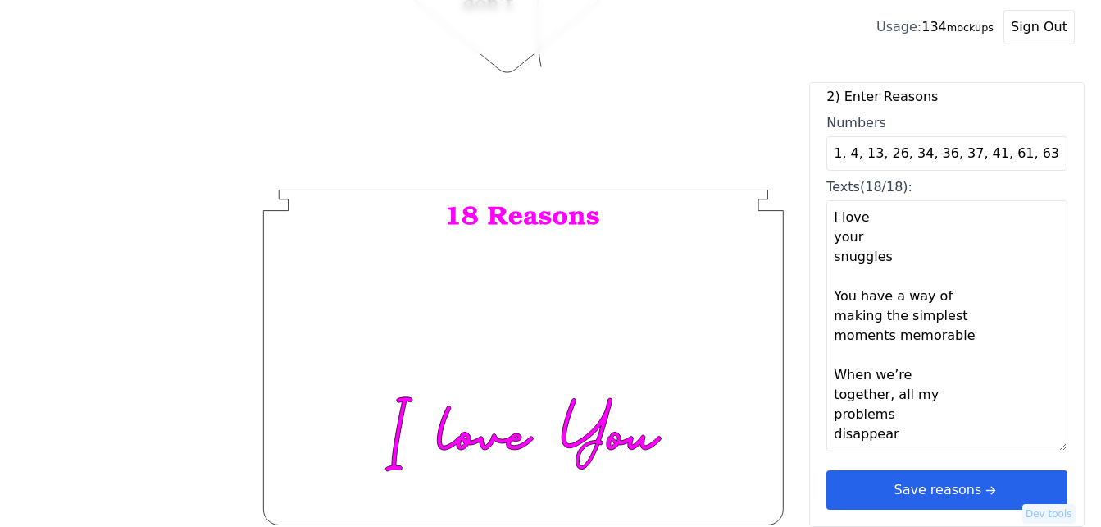
drag, startPoint x: 1010, startPoint y: 490, endPoint x: 968, endPoint y: 462, distance: 50.3
click at [1002, 485] on button "Save reasons" at bounding box center [947, 489] width 241 height 39
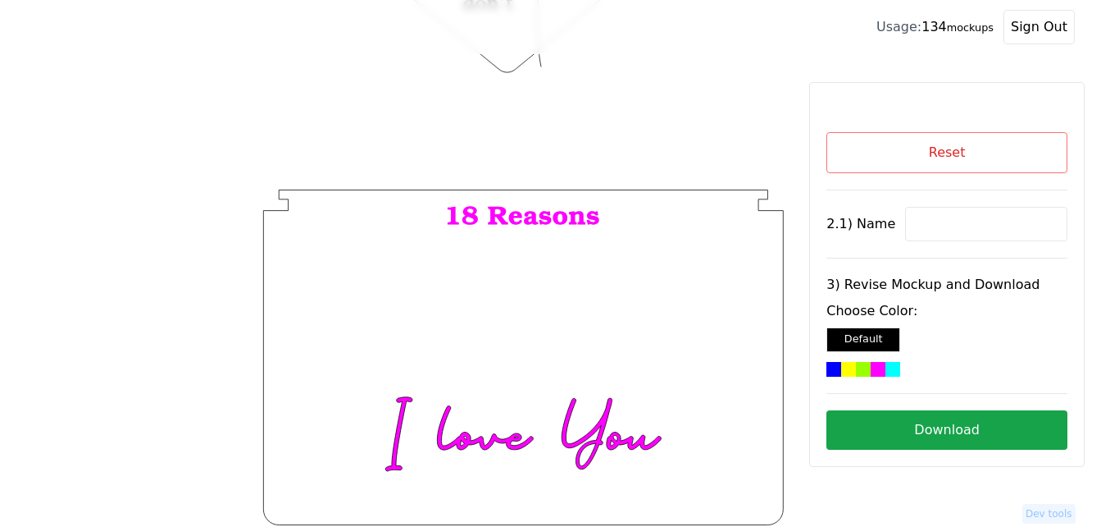
click at [905, 217] on input at bounding box center [986, 224] width 162 height 34
paste input "[PERSON_NAME]"
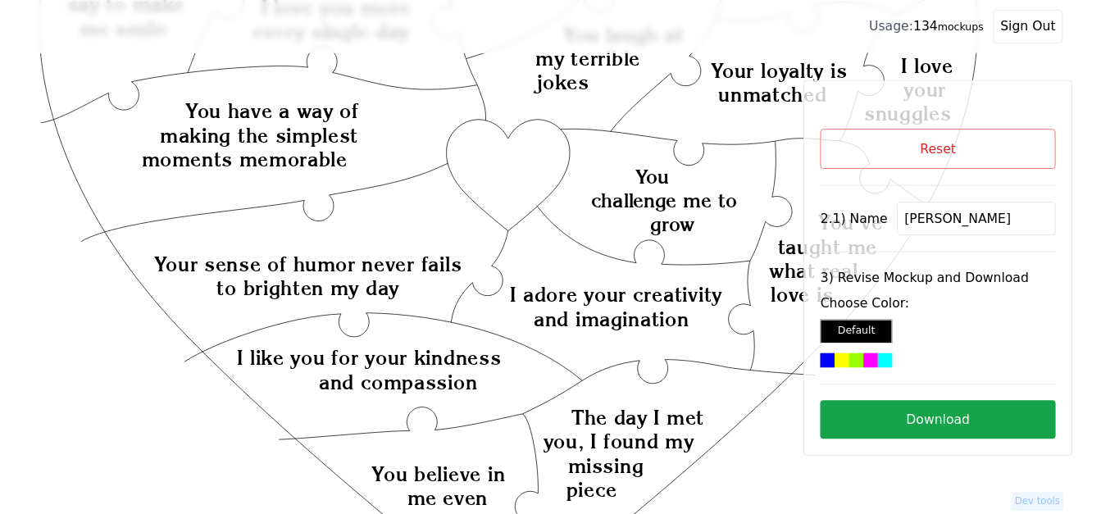
scroll to position [290, 0]
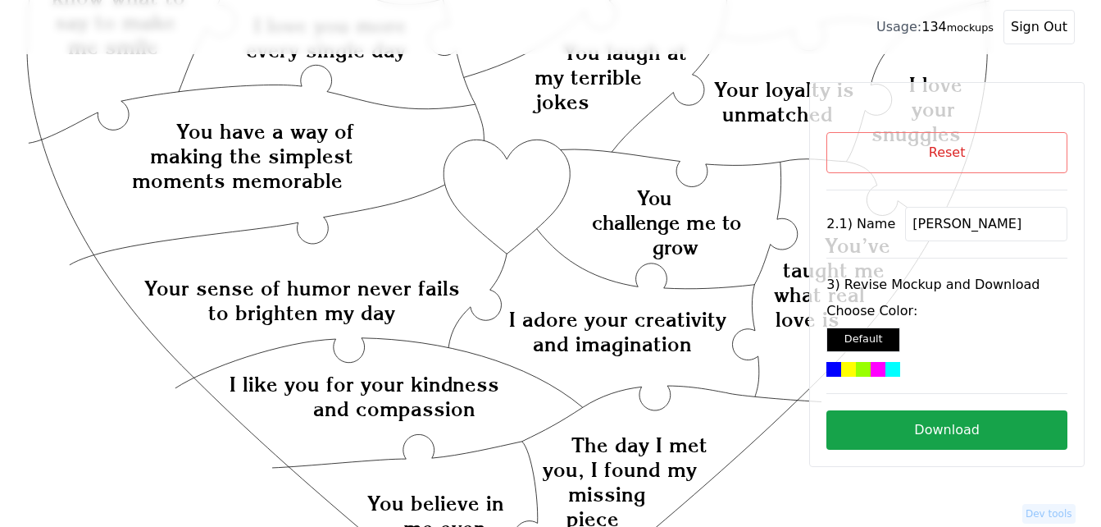
type input "[PERSON_NAME]"
click at [527, 186] on icon "Created with Snap Created with Snap Created with Snap You have a way of making …" at bounding box center [508, 440] width 964 height 1320
click at [886, 369] on div at bounding box center [893, 369] width 15 height 15
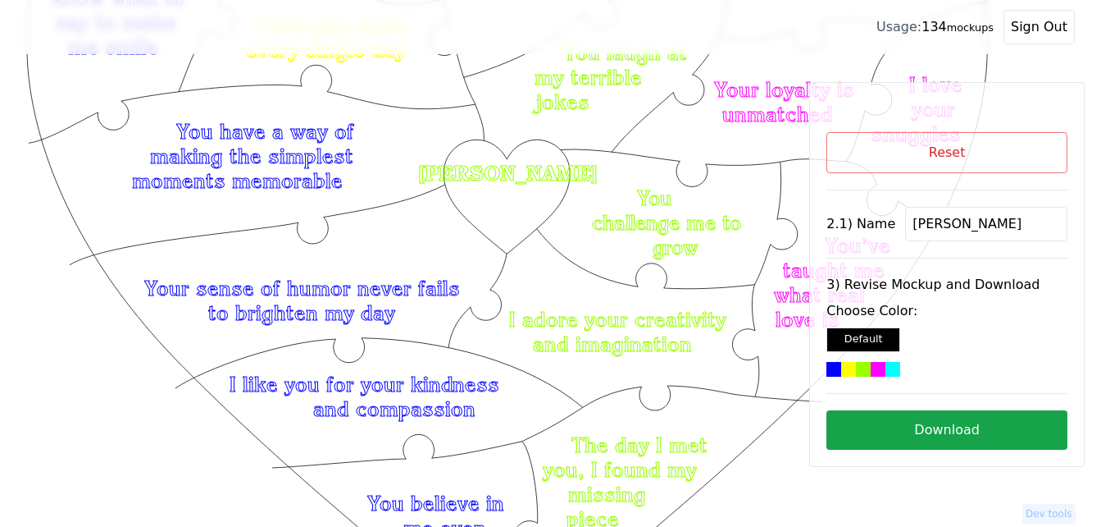
click at [923, 430] on button "Download" at bounding box center [947, 429] width 241 height 39
click at [976, 156] on button "Reset" at bounding box center [947, 152] width 241 height 41
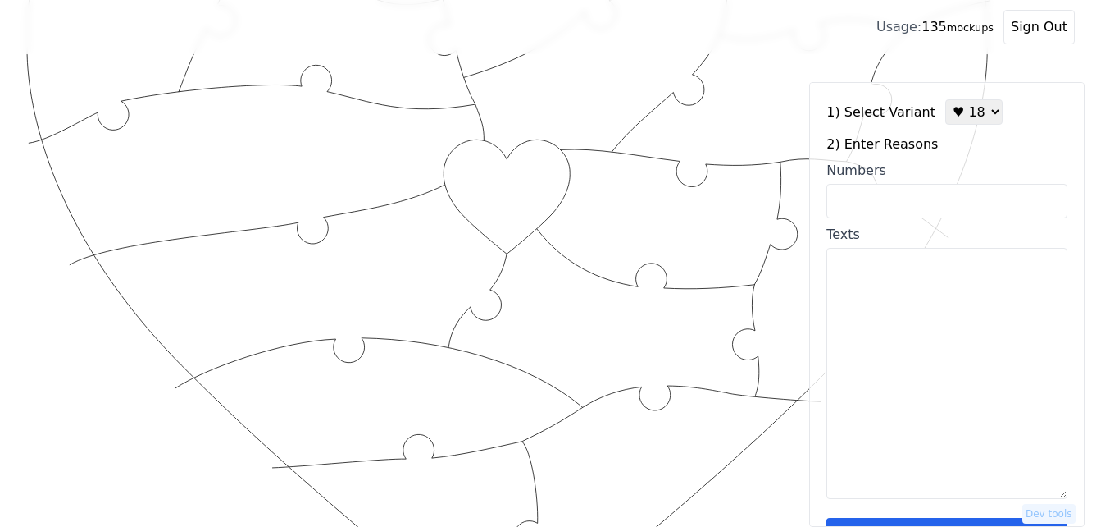
click at [962, 107] on select "♥ 12 ♥ 18 ♥ 28 ♥ 40 ♥ 50 ♥ 60 ♥ 70" at bounding box center [974, 111] width 57 height 25
select select "3"
click at [946, 99] on select "♥ 12 ♥ 18 ♥ 28 ♥ 40 ♥ 50 ♥ 60 ♥ 70" at bounding box center [974, 111] width 57 height 25
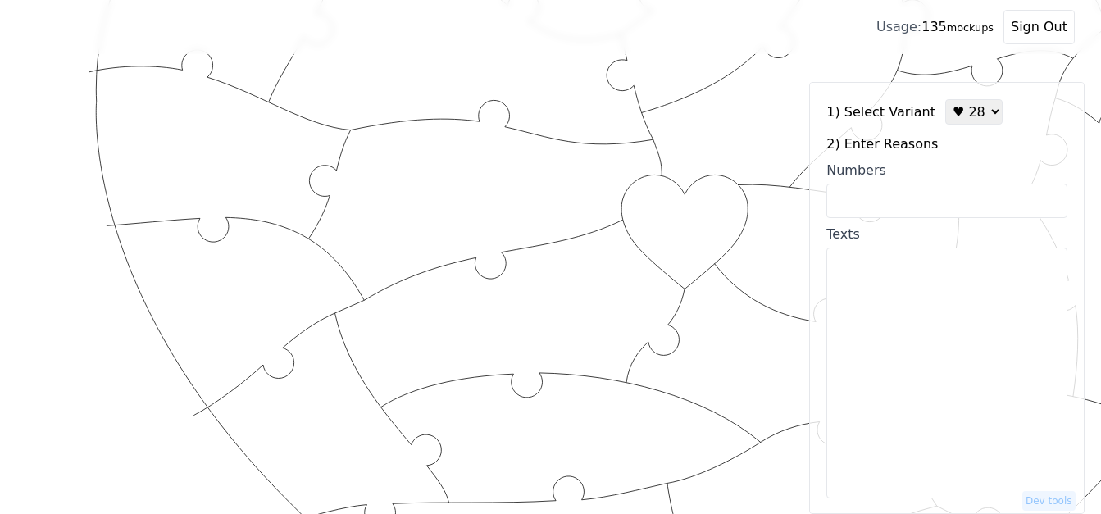
click at [934, 206] on input "Numbers" at bounding box center [947, 201] width 241 height 34
paste input "2, 3, 4, 5, 6, 7, 8, 9, 11, 12, 13, 16, 19, 20, 22, 24, 30, 31, 35, 36, 39, 47,…"
type input "2, 3, 4, 5, 6, 7, 8, 9, 11, 12, 13, 16, 19, 20, 22, 24, 30, 31, 35, 36, 39, 47,…"
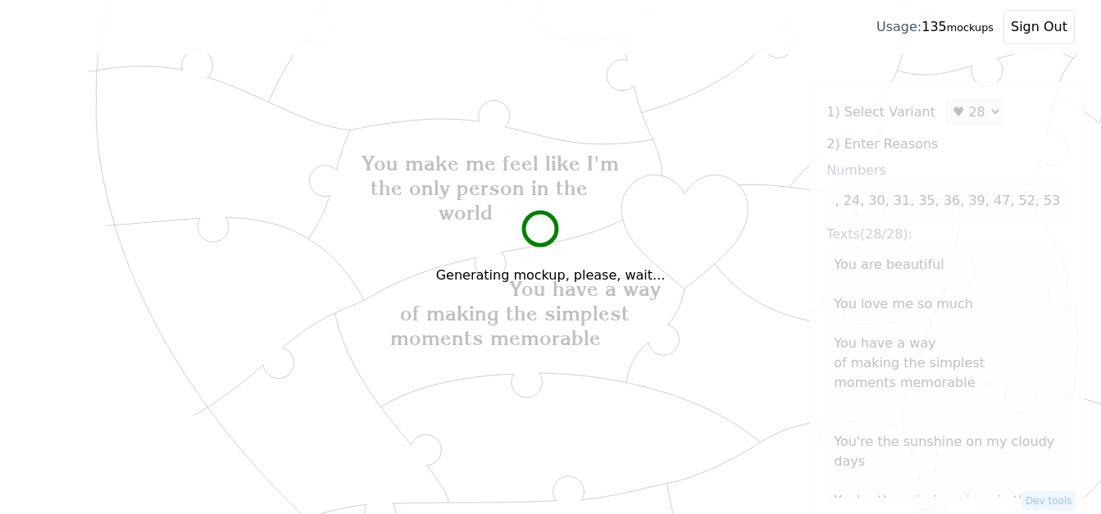
scroll to position [0, 0]
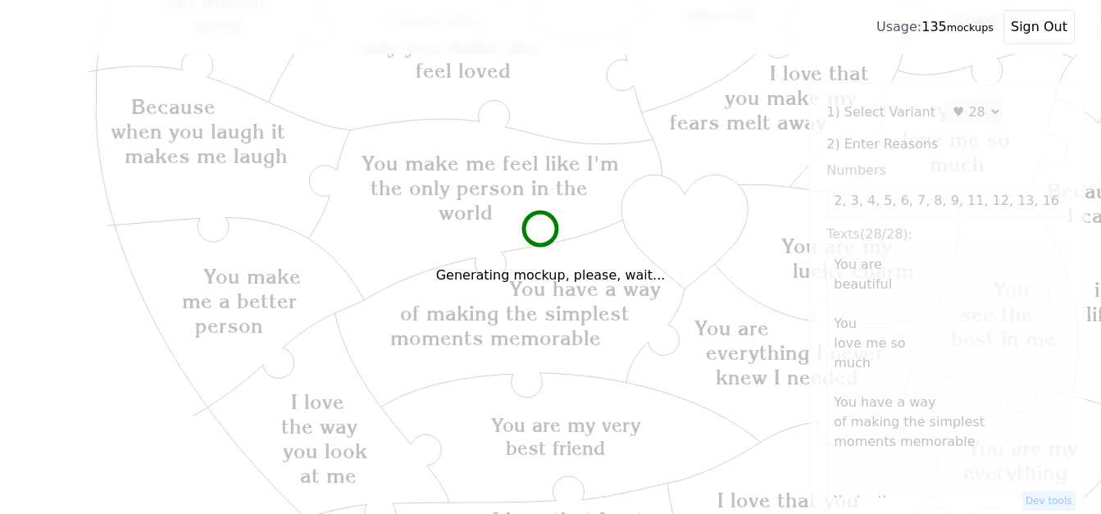
type textarea "You are beautiful You love me so much You have a way of making the simplest mom…"
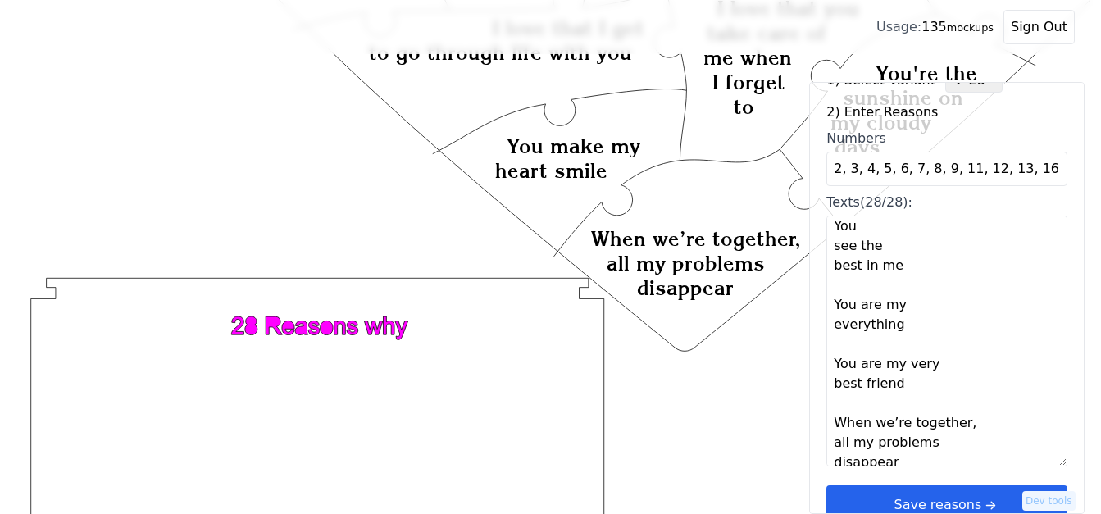
scroll to position [49, 0]
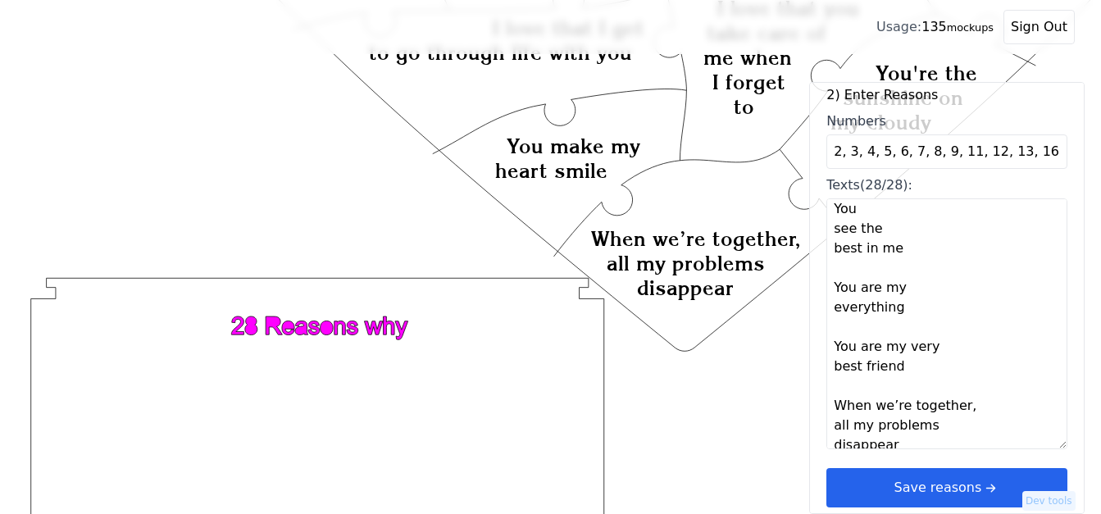
click at [954, 499] on button "Save reasons" at bounding box center [947, 487] width 241 height 39
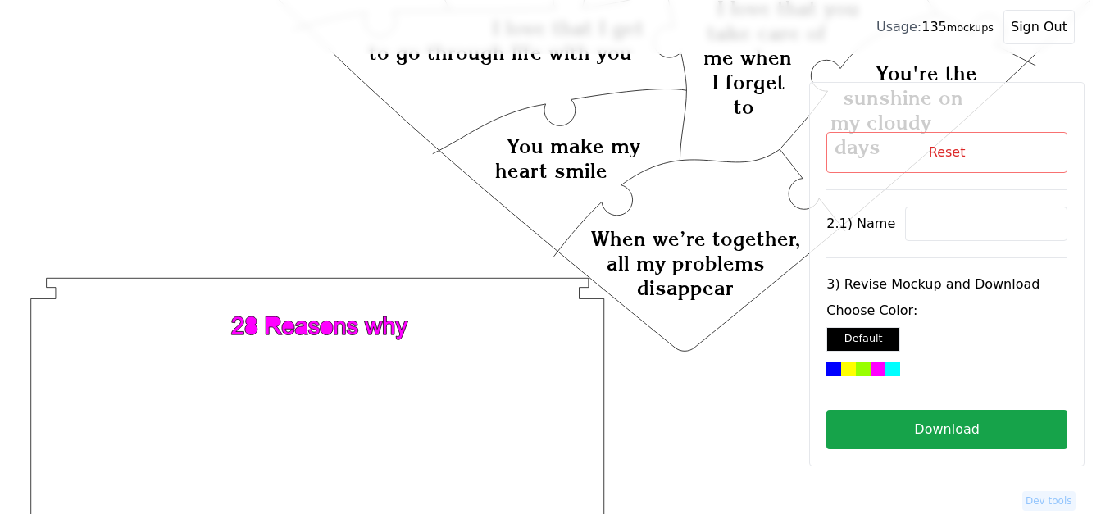
scroll to position [0, 0]
click at [886, 362] on div at bounding box center [893, 369] width 15 height 15
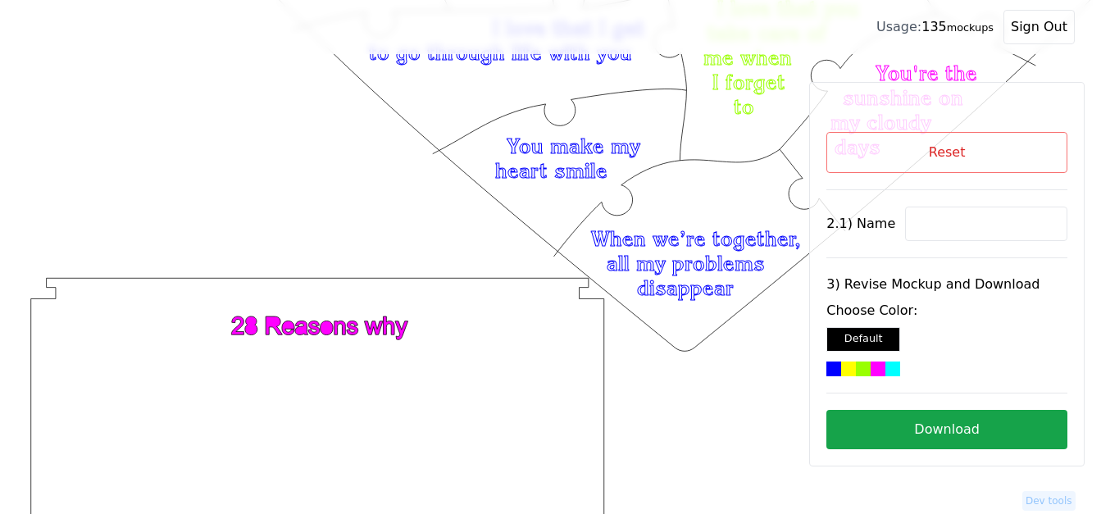
click at [942, 430] on button "Download" at bounding box center [947, 429] width 241 height 39
click at [322, 183] on icon "Created with Snap Created with Snap Created with Snap You have a way of making …" at bounding box center [655, 16] width 1259 height 1457
